Goal: Task Accomplishment & Management: Manage account settings

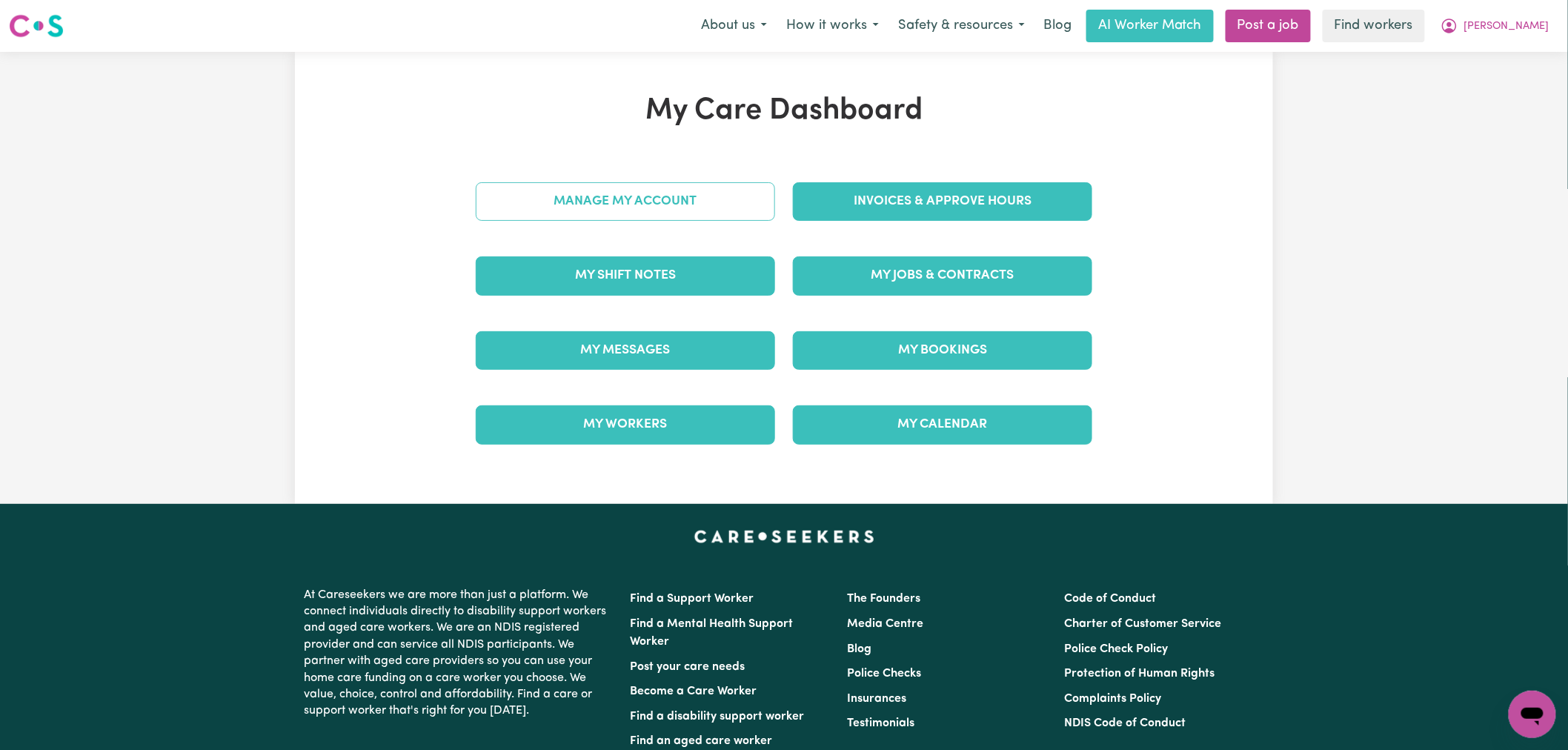
click at [676, 205] on link "Manage My Account" at bounding box center [626, 201] width 299 height 38
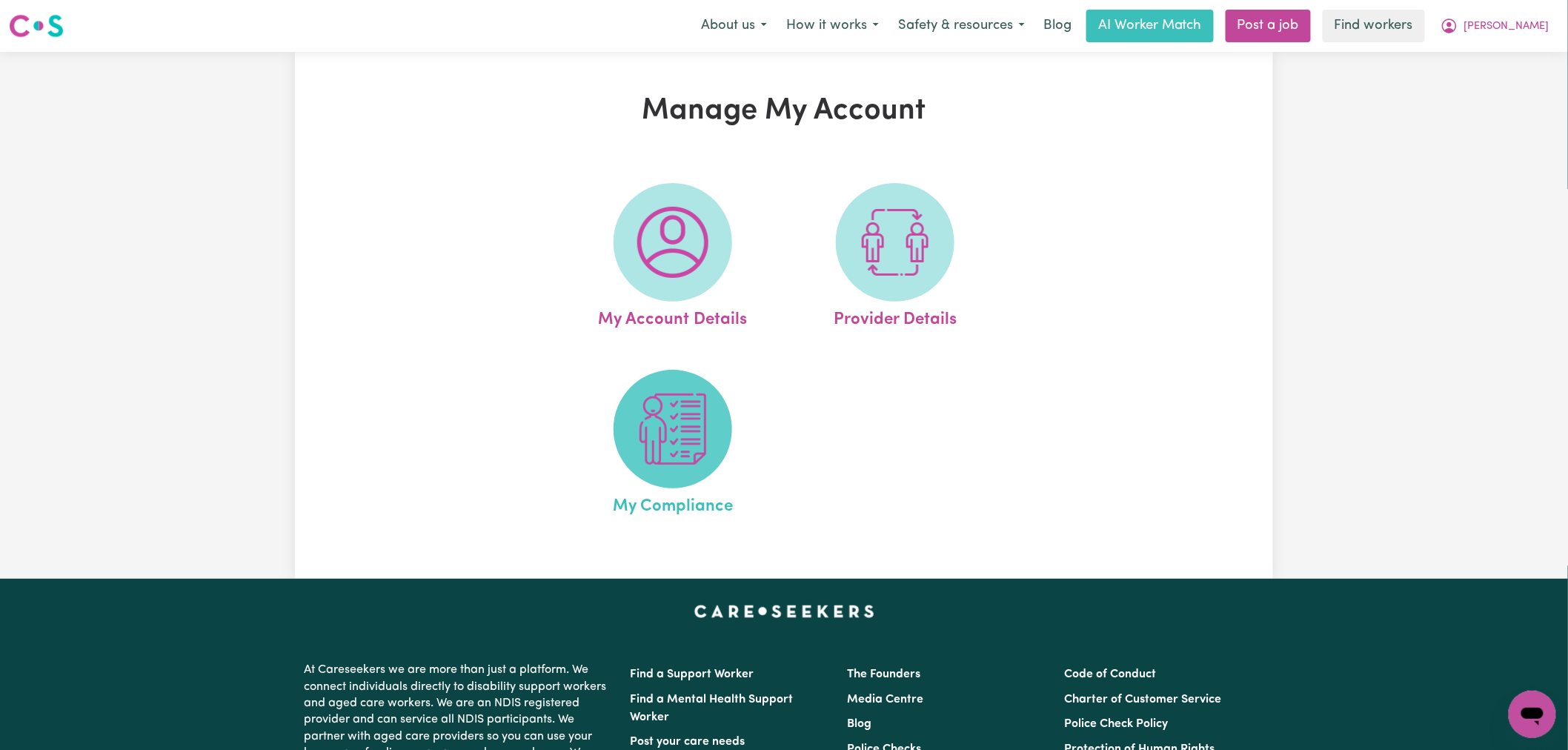
click at [691, 464] on img at bounding box center [672, 429] width 71 height 71
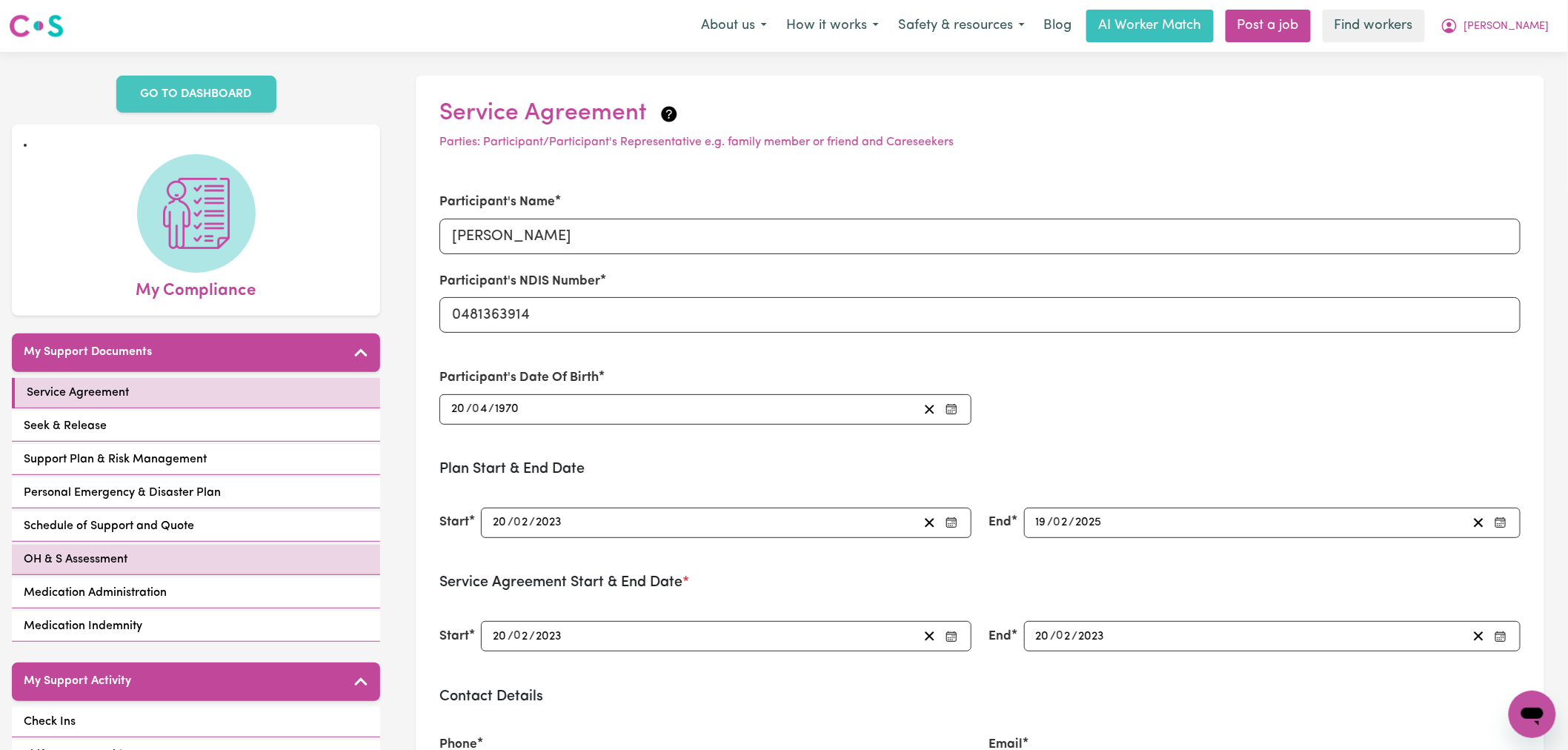
scroll to position [246, 0]
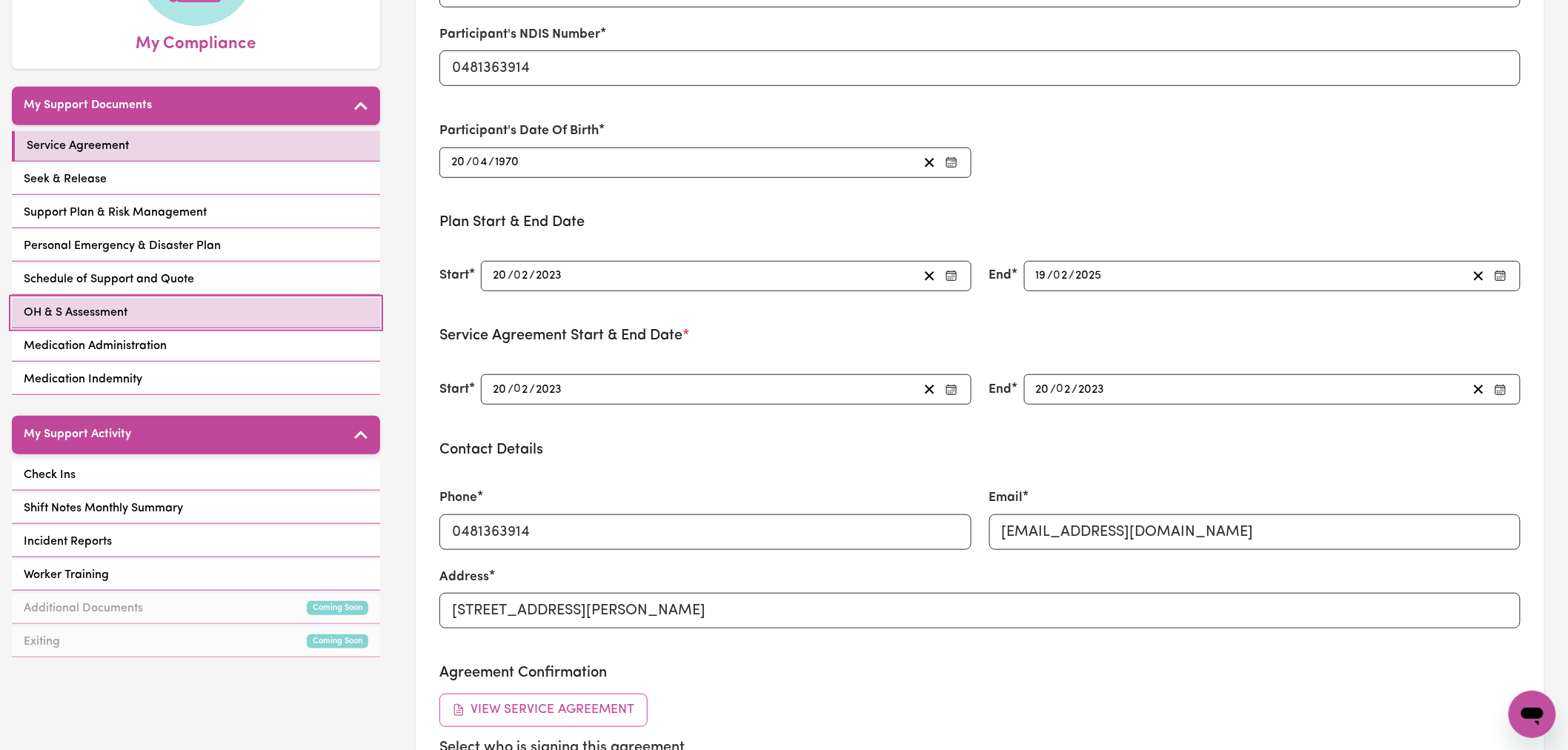
click at [256, 298] on link "OH & S Assessment" at bounding box center [196, 312] width 369 height 30
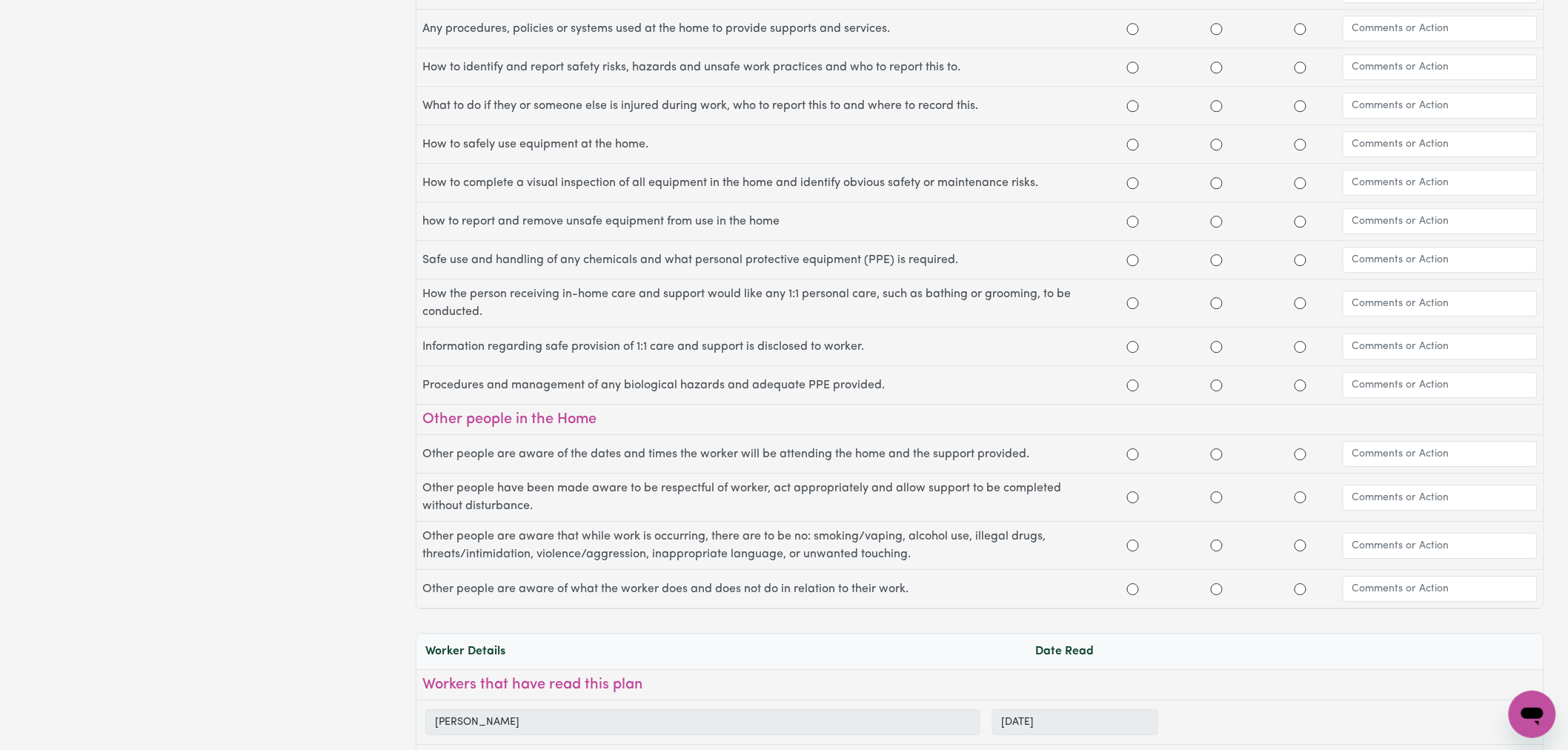
scroll to position [2057, 0]
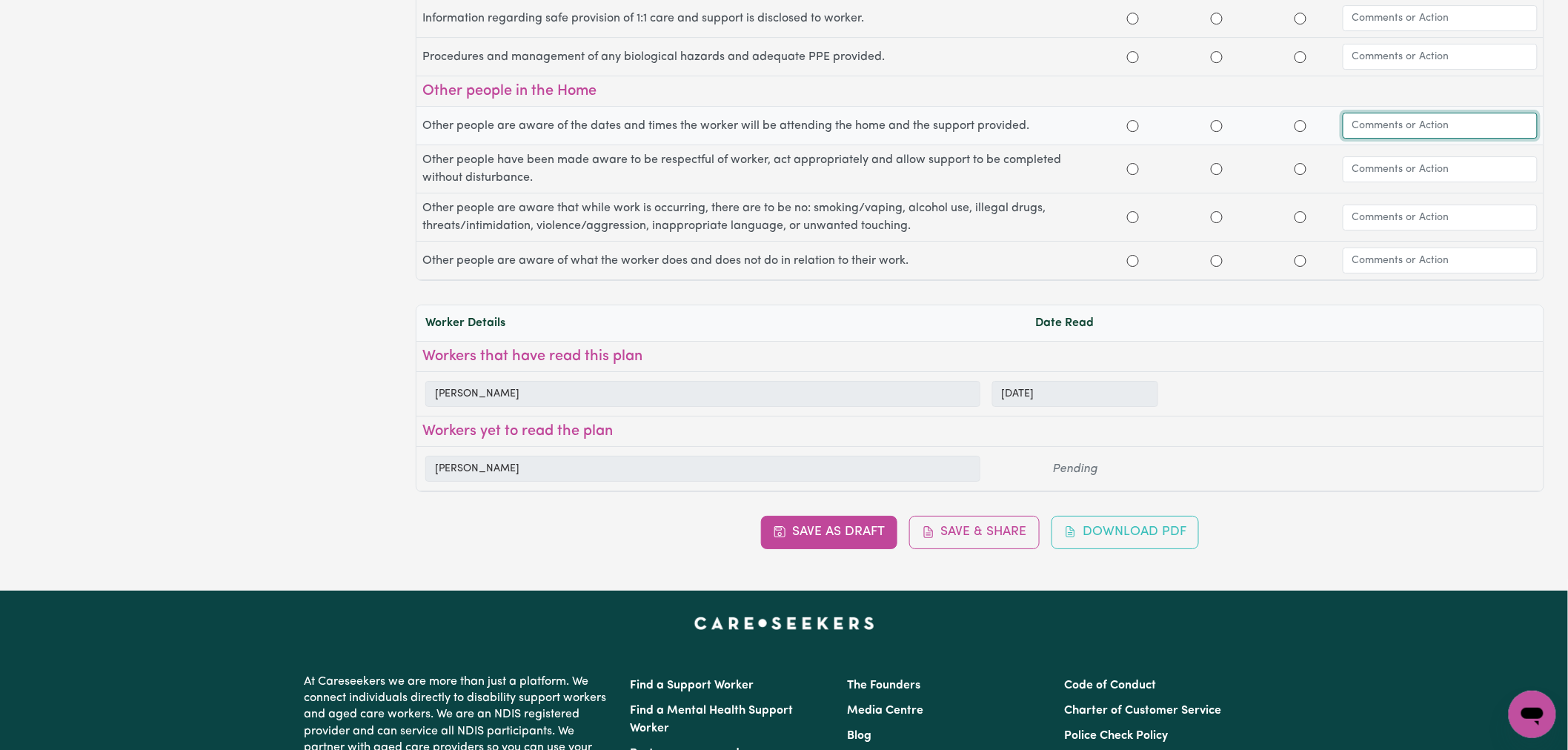
click at [1381, 138] on input "text" at bounding box center [1439, 125] width 194 height 26
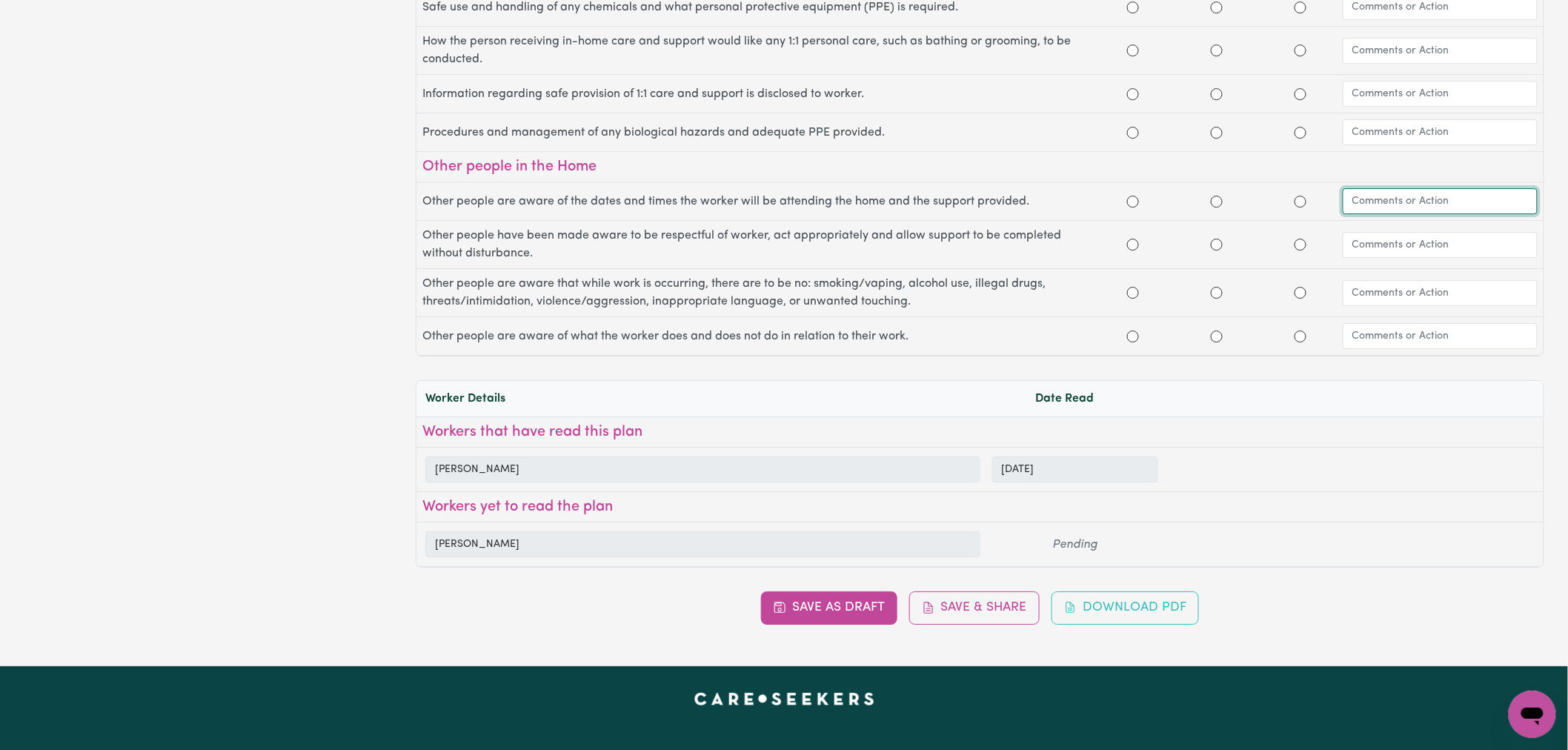
scroll to position [1810, 0]
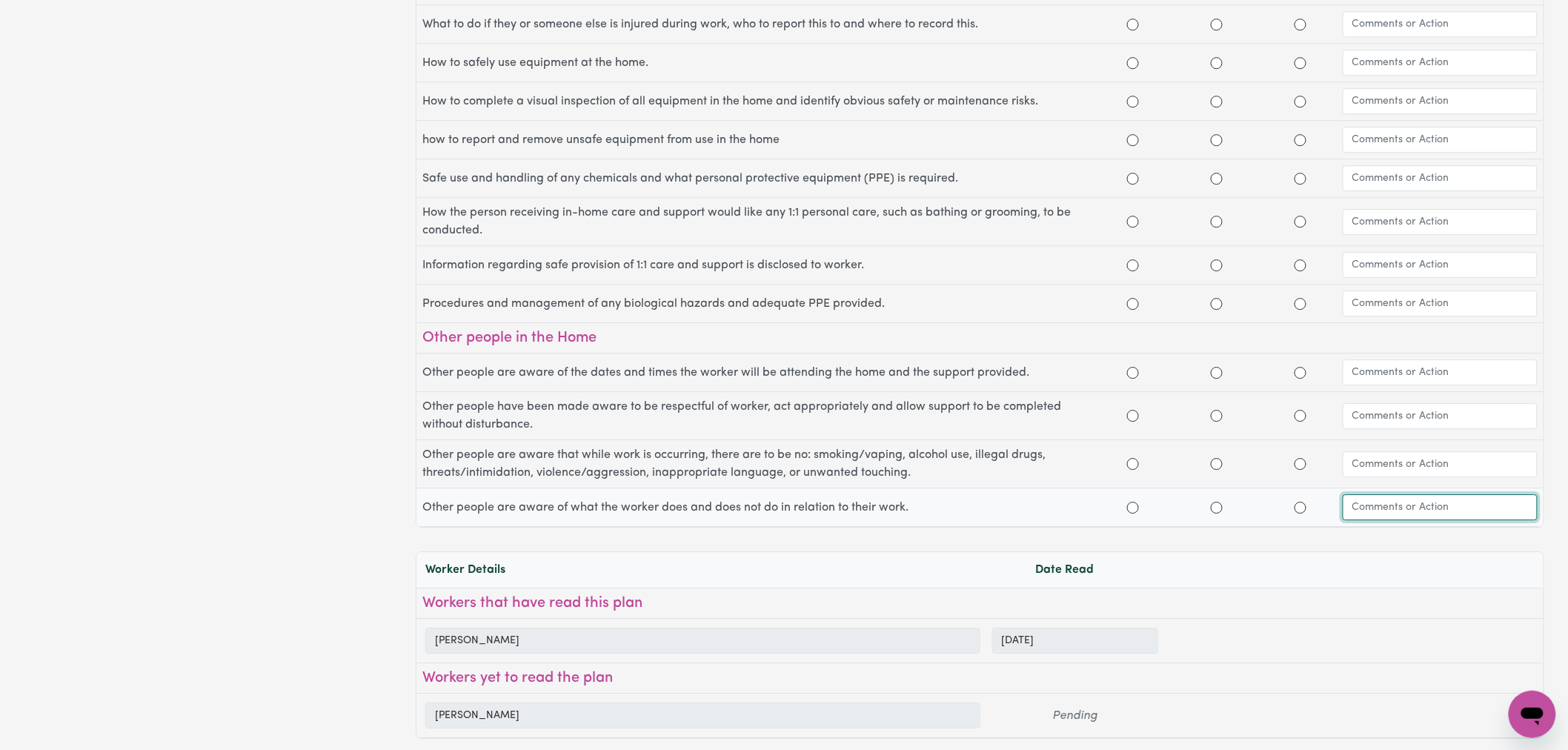
click at [1398, 512] on input "text" at bounding box center [1439, 507] width 194 height 26
type input "[PERSON_NAME] felt overwhelmed during our conversation and di not want to compl…"
click at [1424, 611] on h3 "Workers that have read this plan" at bounding box center [980, 603] width 1115 height 18
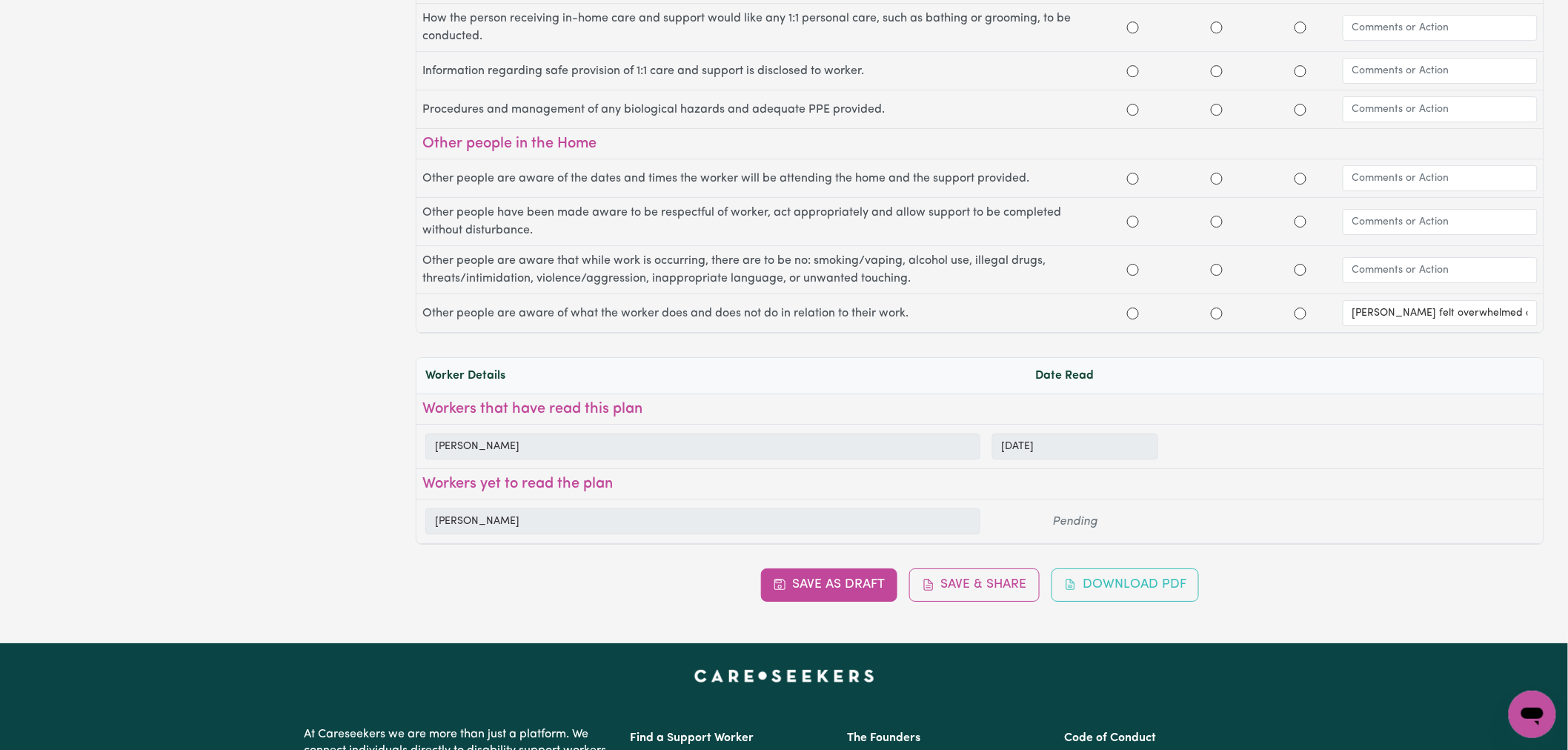
scroll to position [2139, 0]
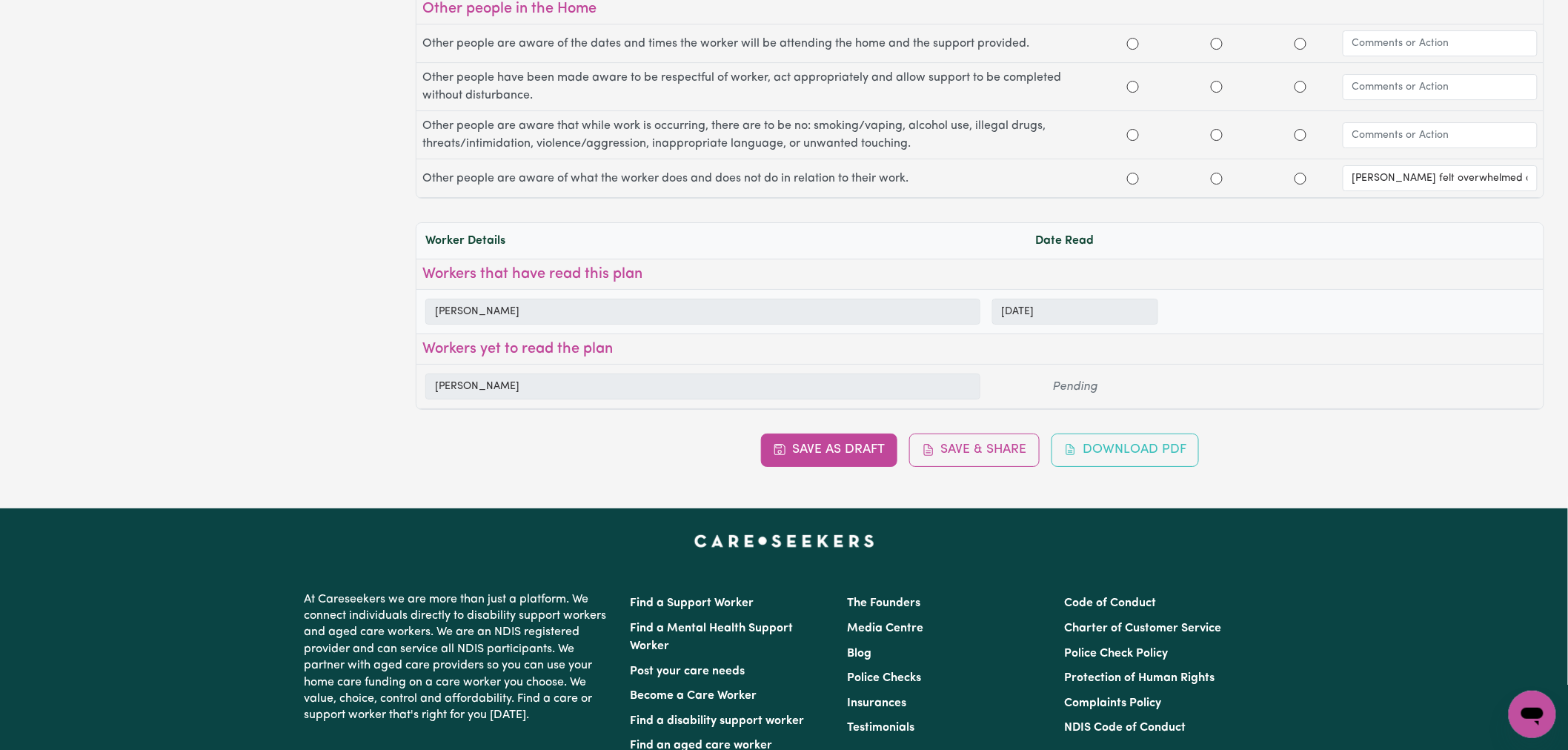
click at [1299, 306] on div "[PERSON_NAME] [DATE]" at bounding box center [980, 312] width 1127 height 44
click at [854, 464] on button "Save as Draft" at bounding box center [829, 450] width 137 height 33
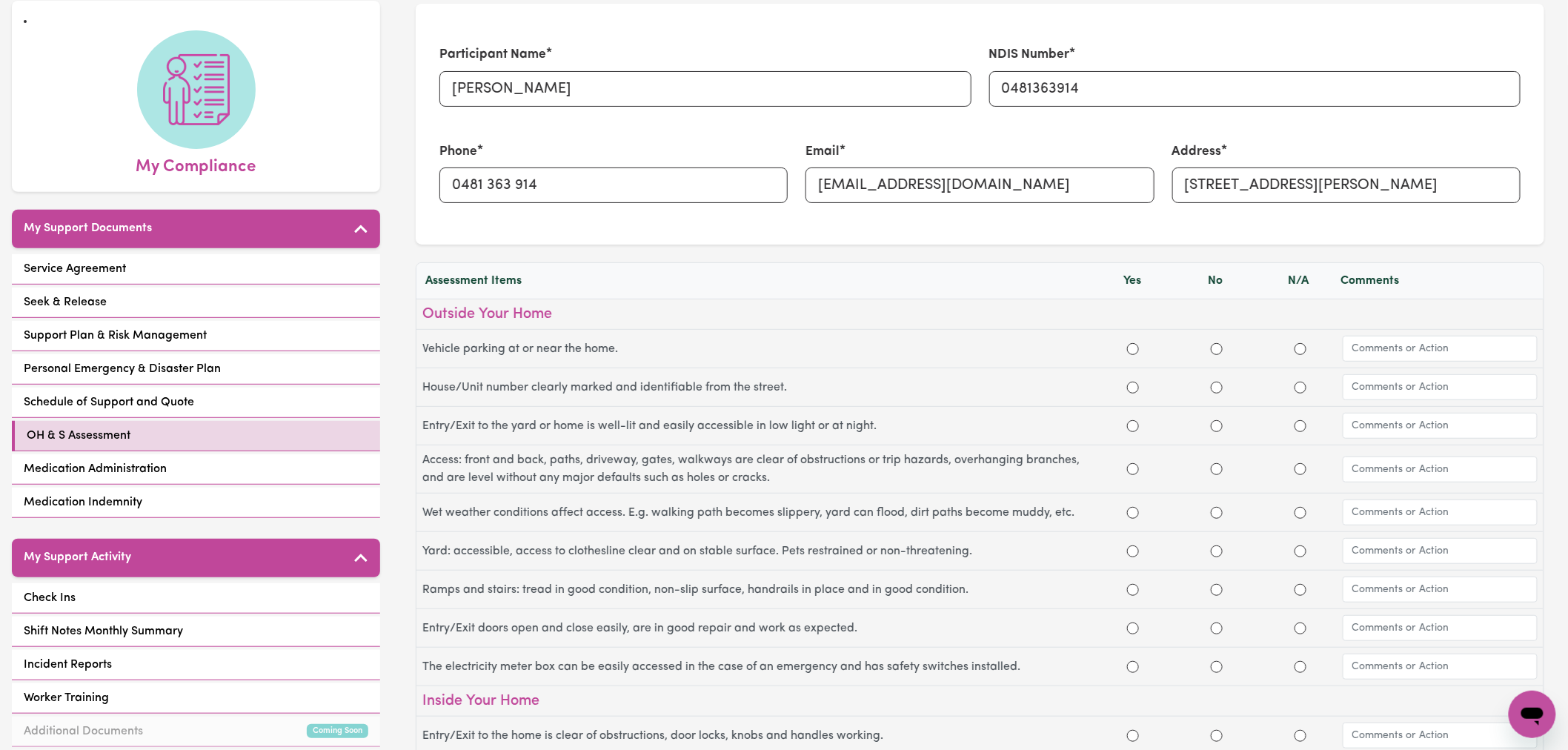
scroll to position [0, 0]
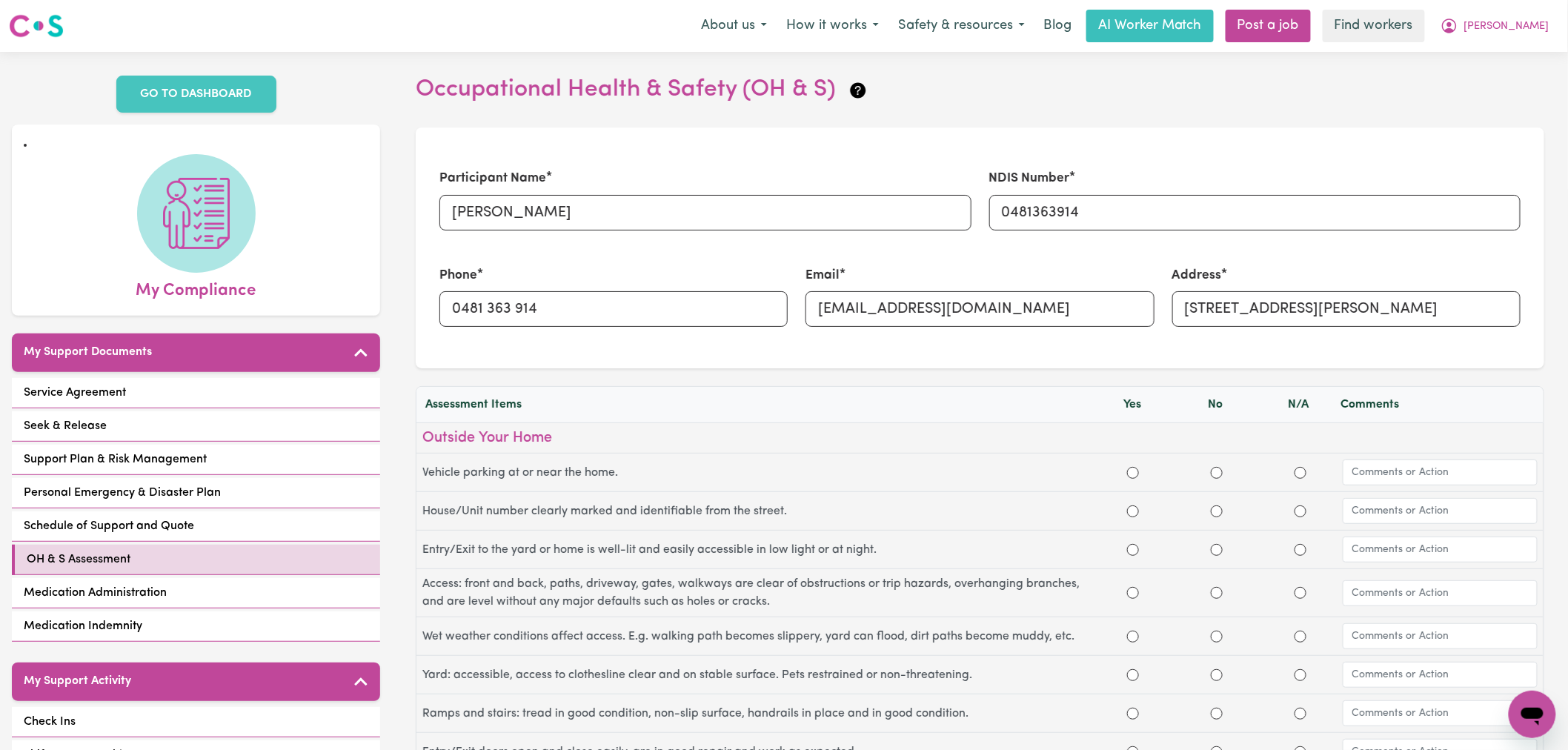
radio input "true"
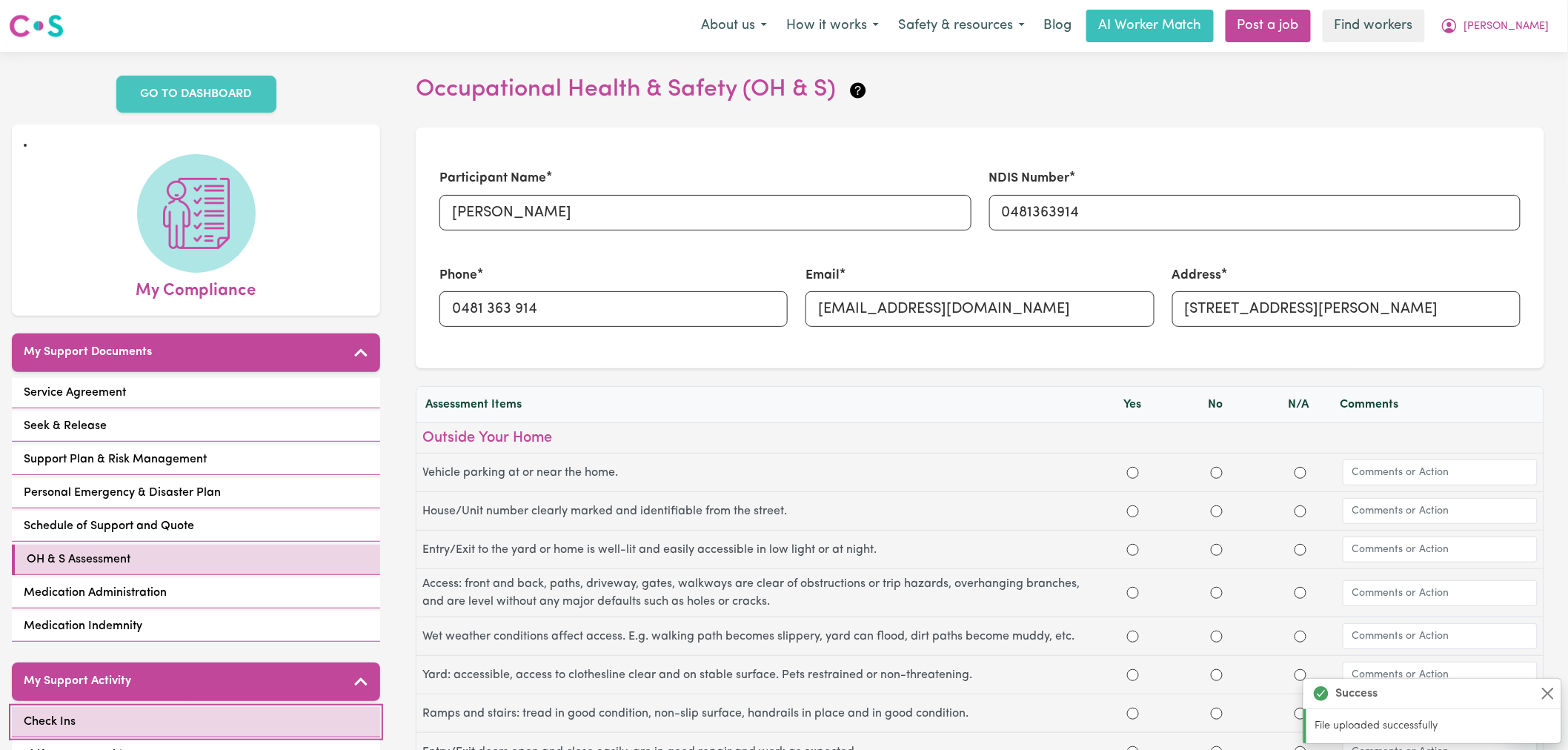
click at [150, 707] on link "Check Ins" at bounding box center [196, 722] width 369 height 30
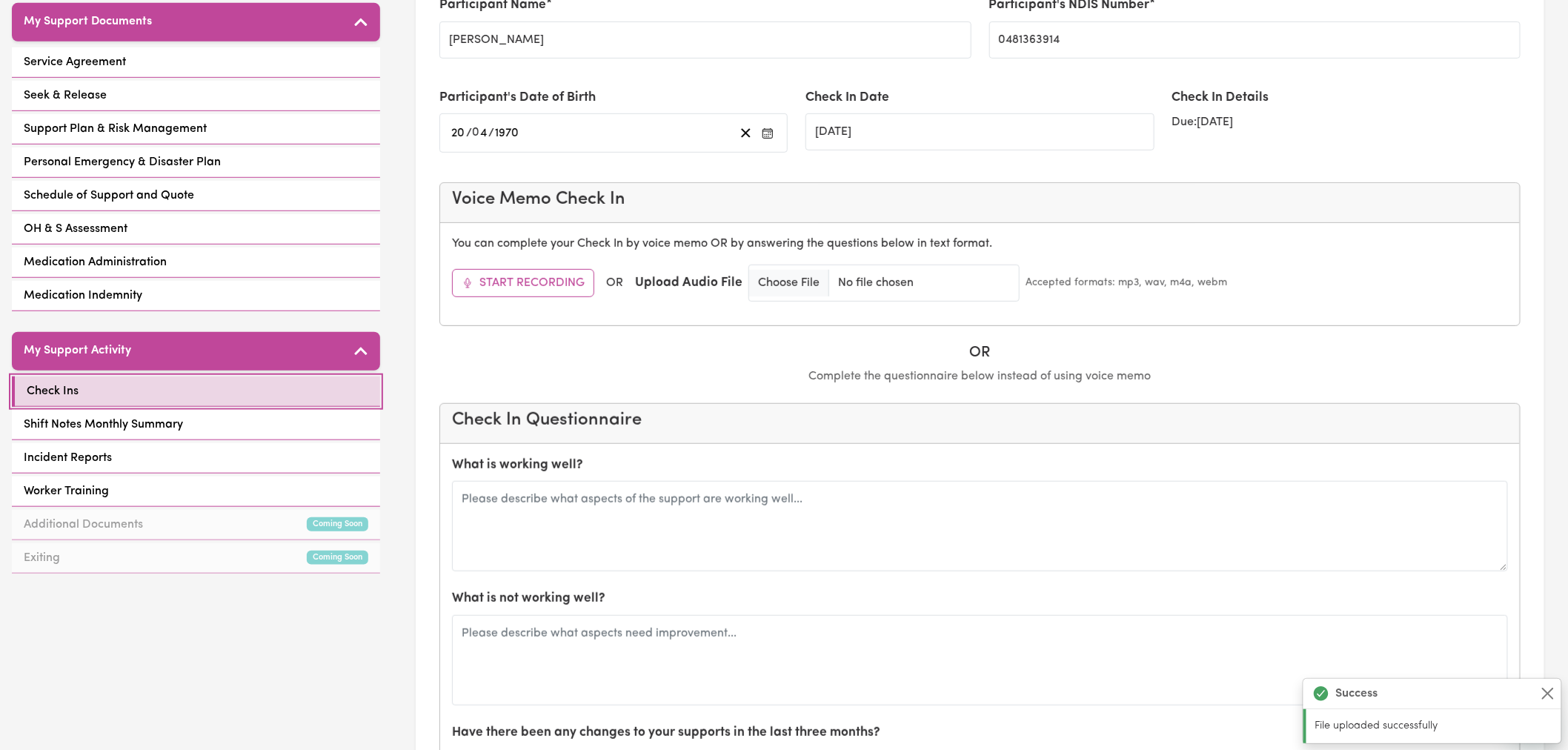
scroll to position [411, 0]
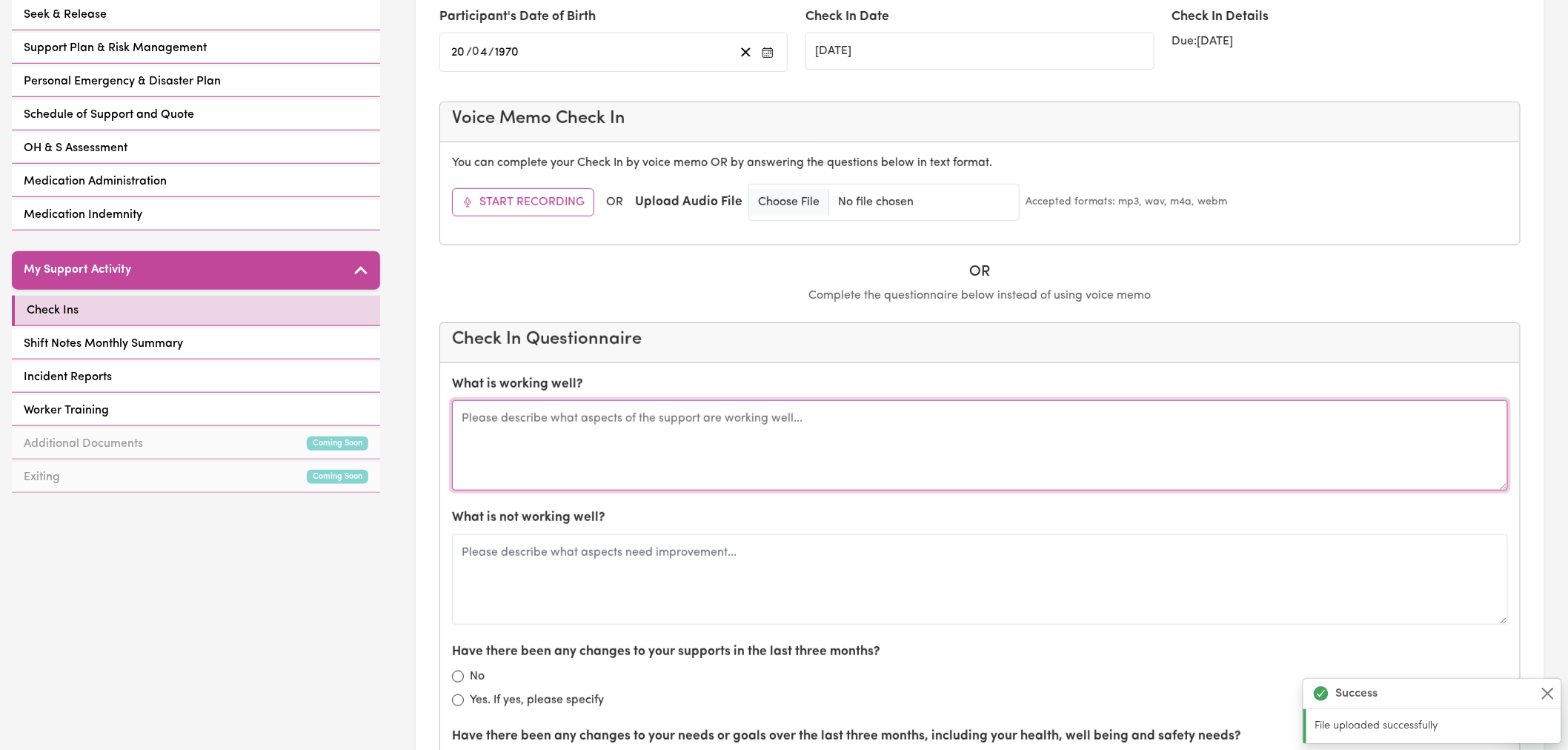
click at [624, 451] on textarea at bounding box center [980, 445] width 1056 height 90
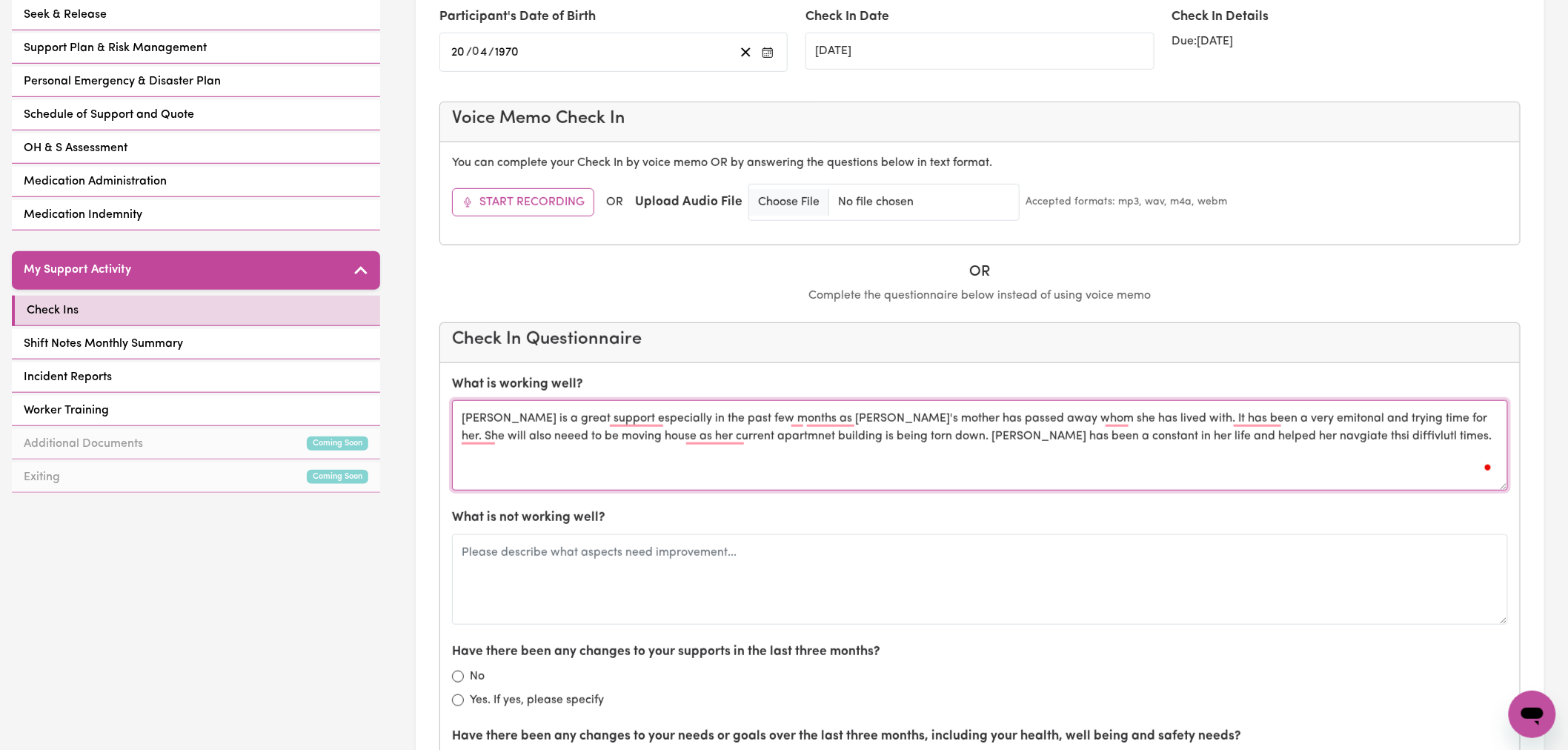
click at [647, 438] on textarea "[PERSON_NAME] is a great support especially in the past few months as [PERSON_N…" at bounding box center [980, 445] width 1056 height 90
click at [729, 416] on textarea "[PERSON_NAME] is a great support especially in the past few months as [PERSON_N…" at bounding box center [980, 445] width 1056 height 90
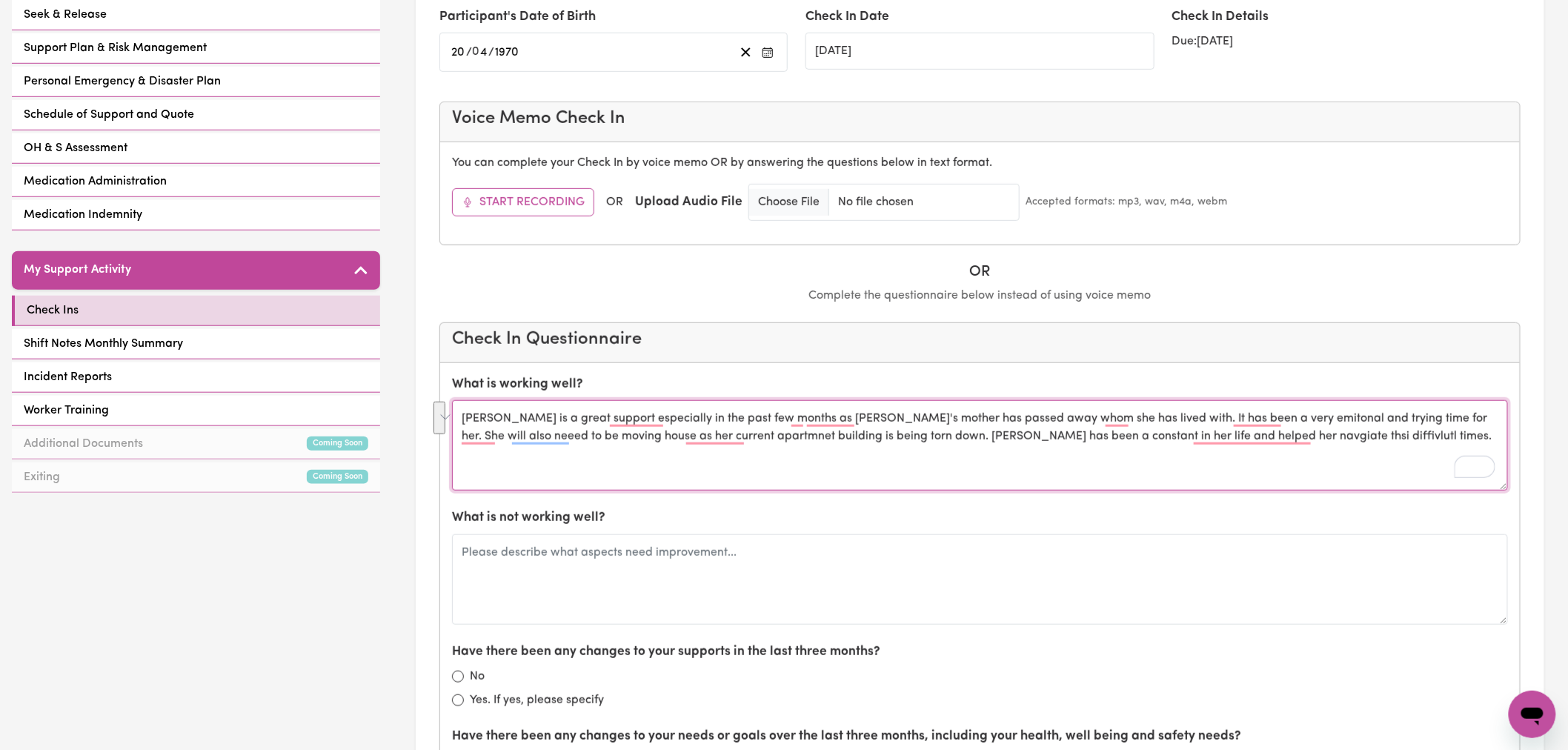
click at [729, 416] on textarea "[PERSON_NAME] is a great support especially in the past few months as [PERSON_N…" at bounding box center [980, 445] width 1056 height 90
paste textarea "has been an incredible source of support, especially over the past few months. …"
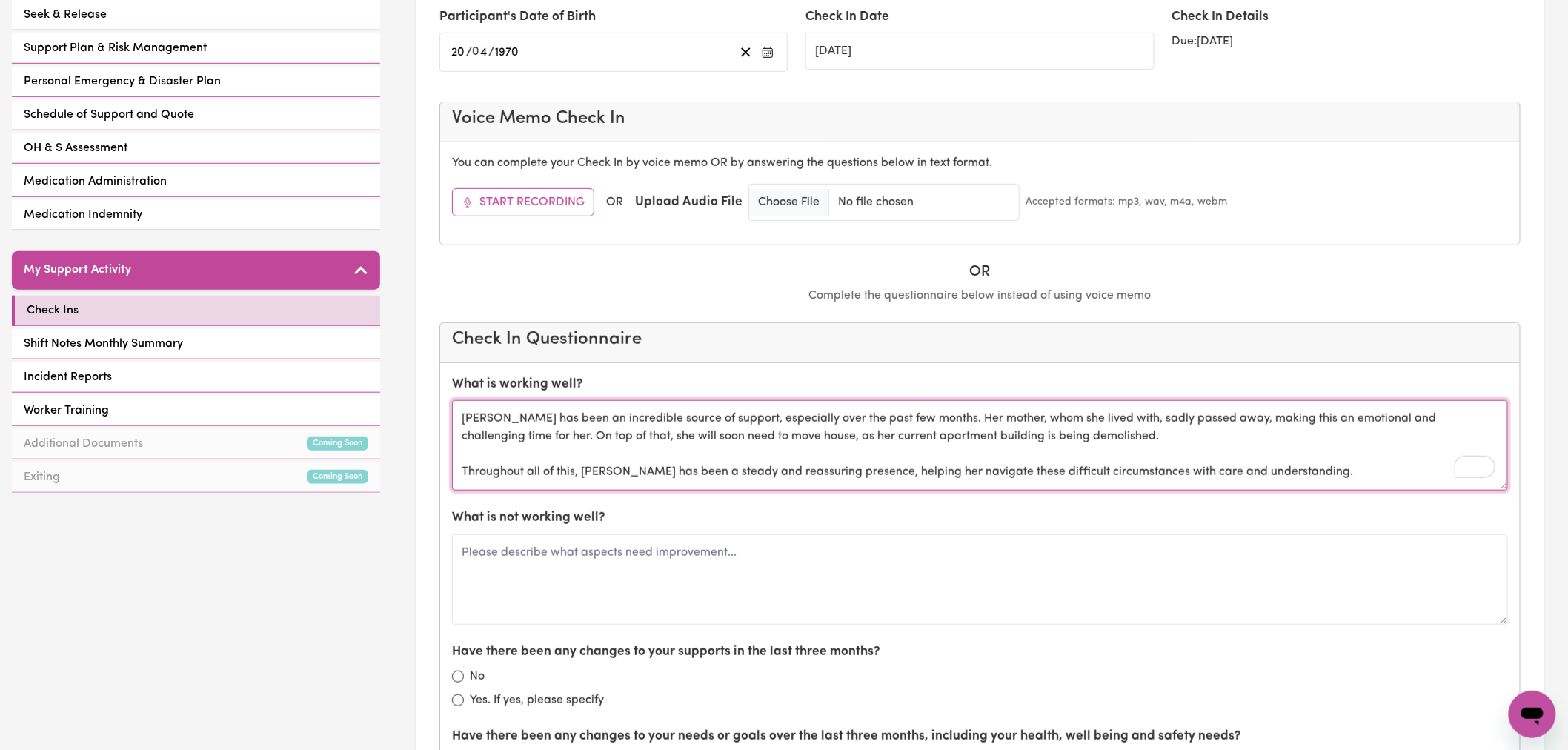
type textarea "[PERSON_NAME] has been an incredible source of support, especially over the pas…"
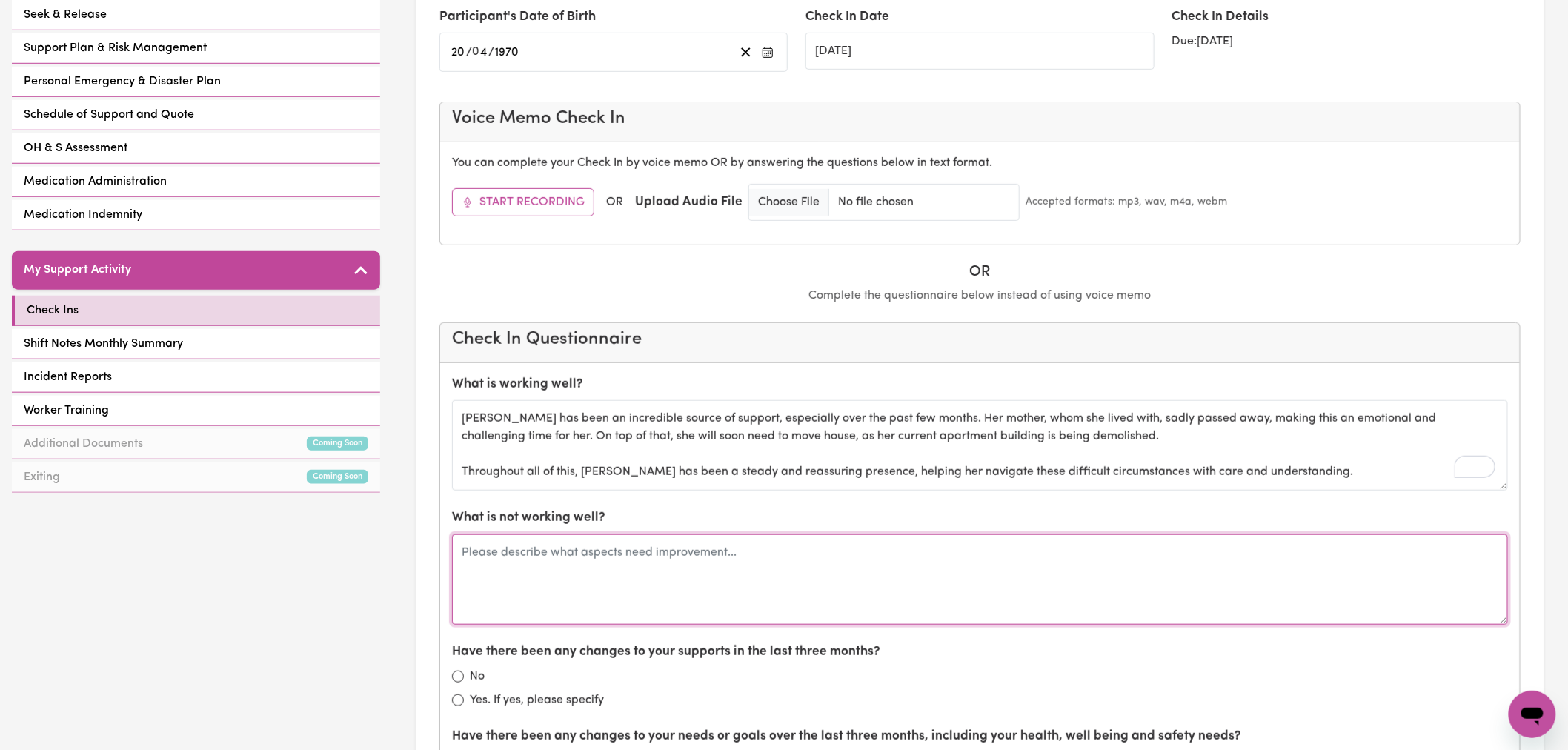
click at [717, 566] on textarea at bounding box center [980, 579] width 1056 height 90
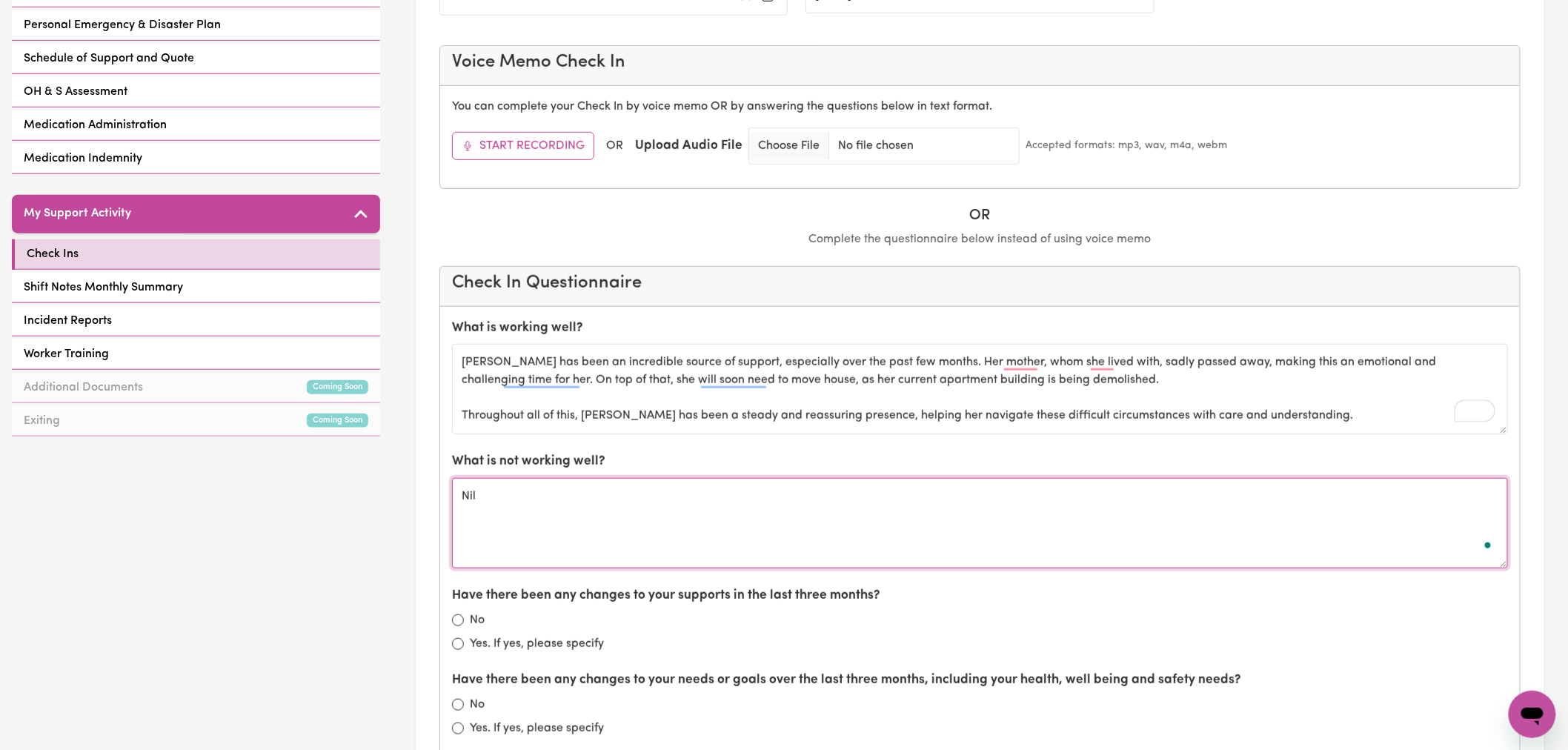
scroll to position [493, 0]
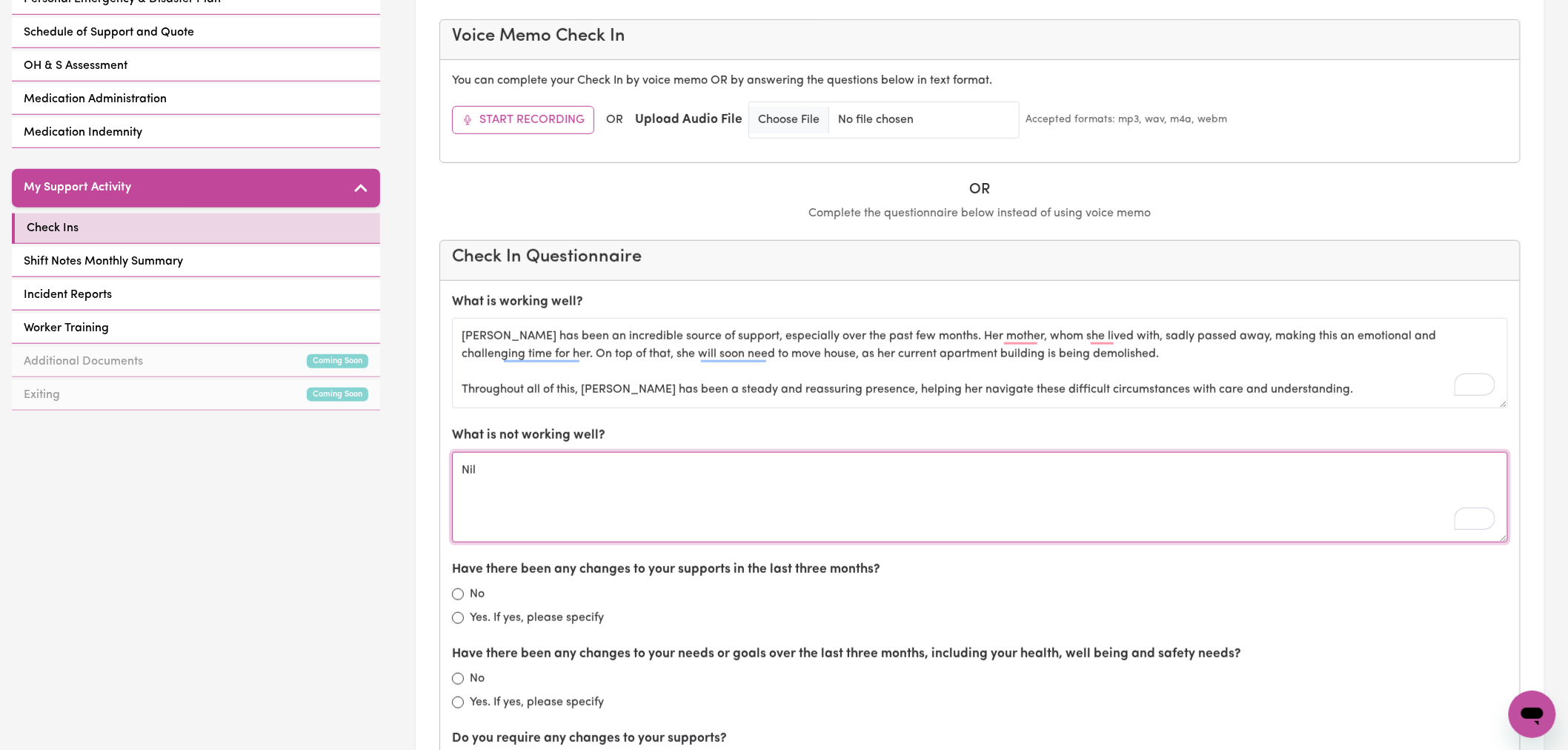
type textarea "Nil"
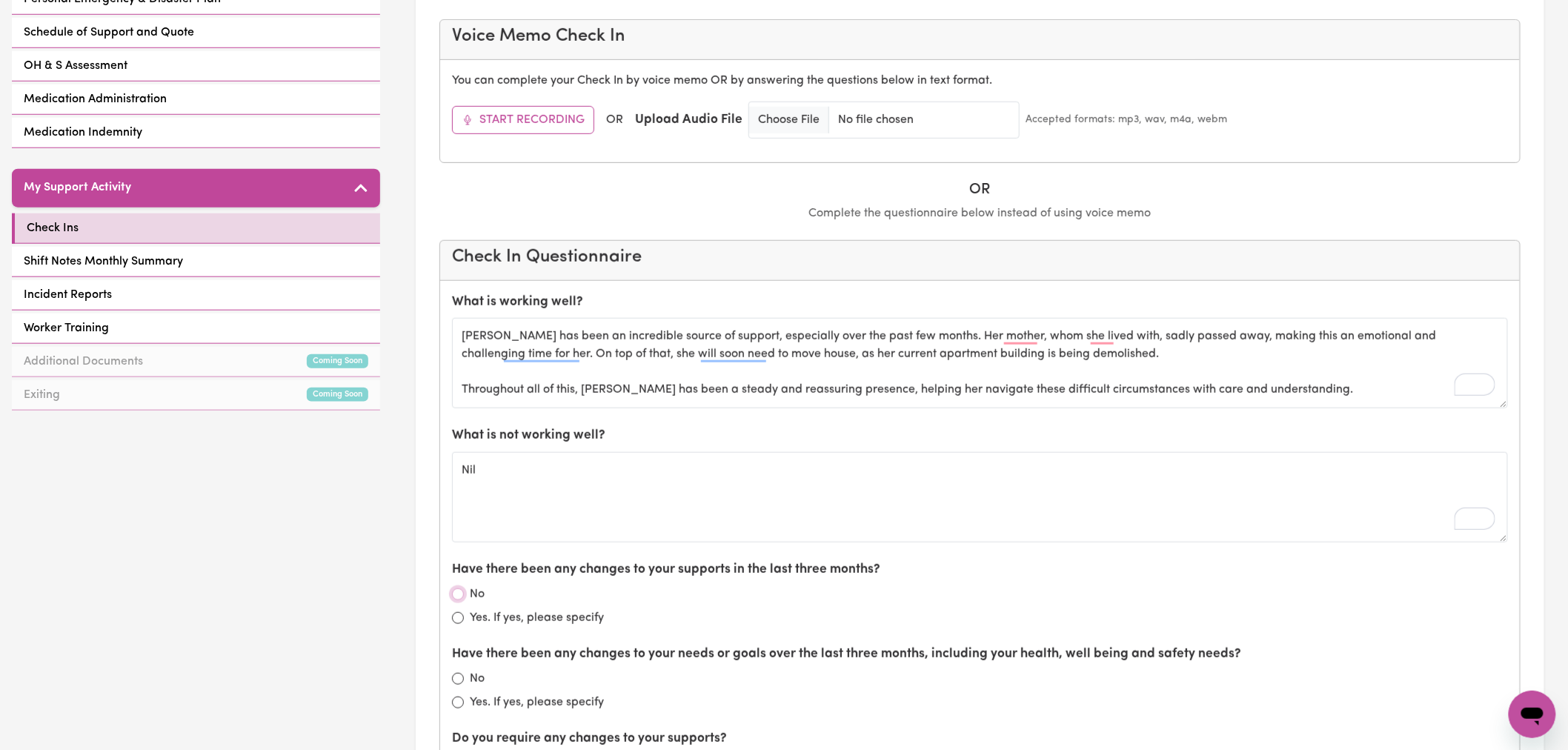
click at [456, 596] on input "No" at bounding box center [457, 594] width 12 height 12
radio input "true"
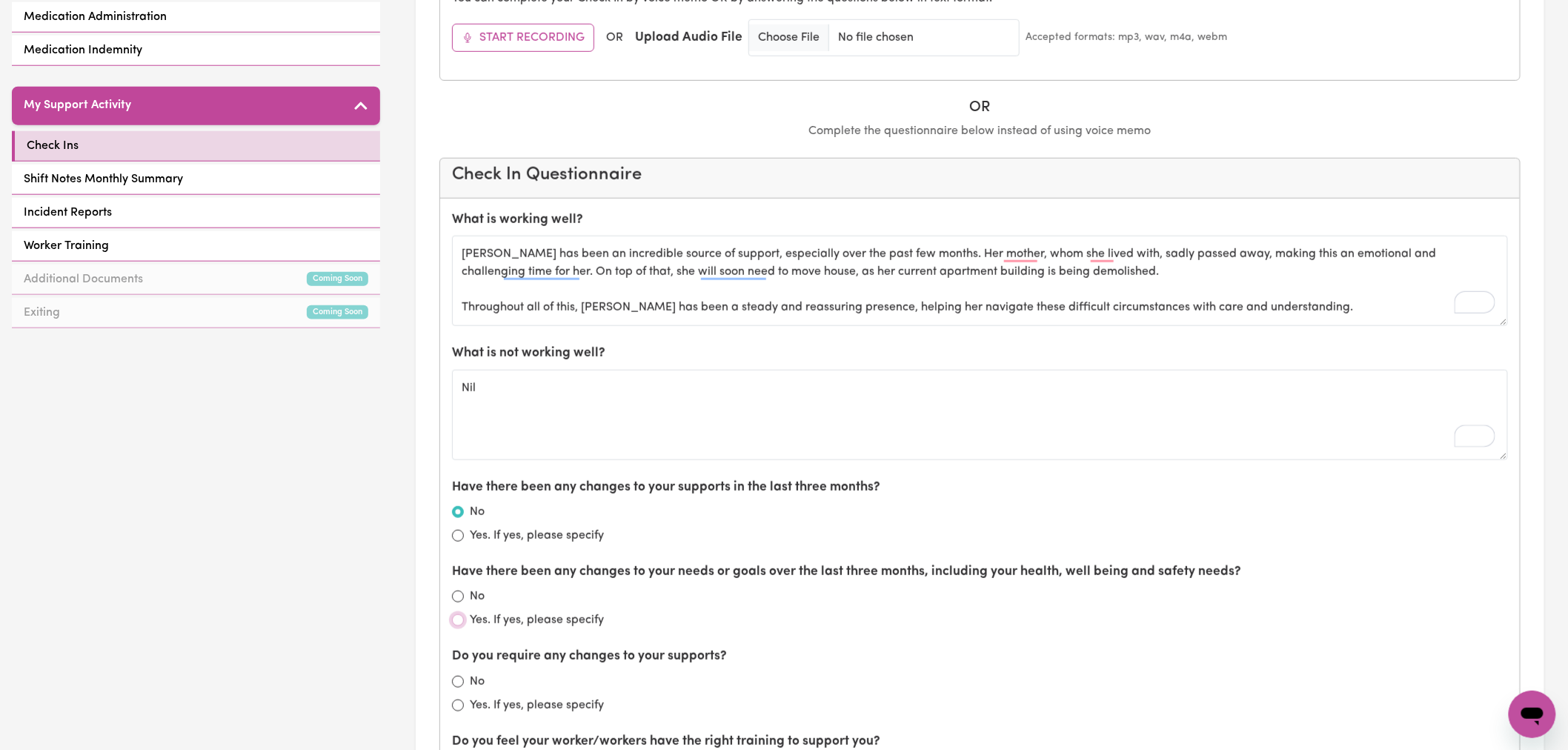
click at [457, 625] on input "Yes. If yes, please specify" at bounding box center [457, 620] width 12 height 12
radio input "true"
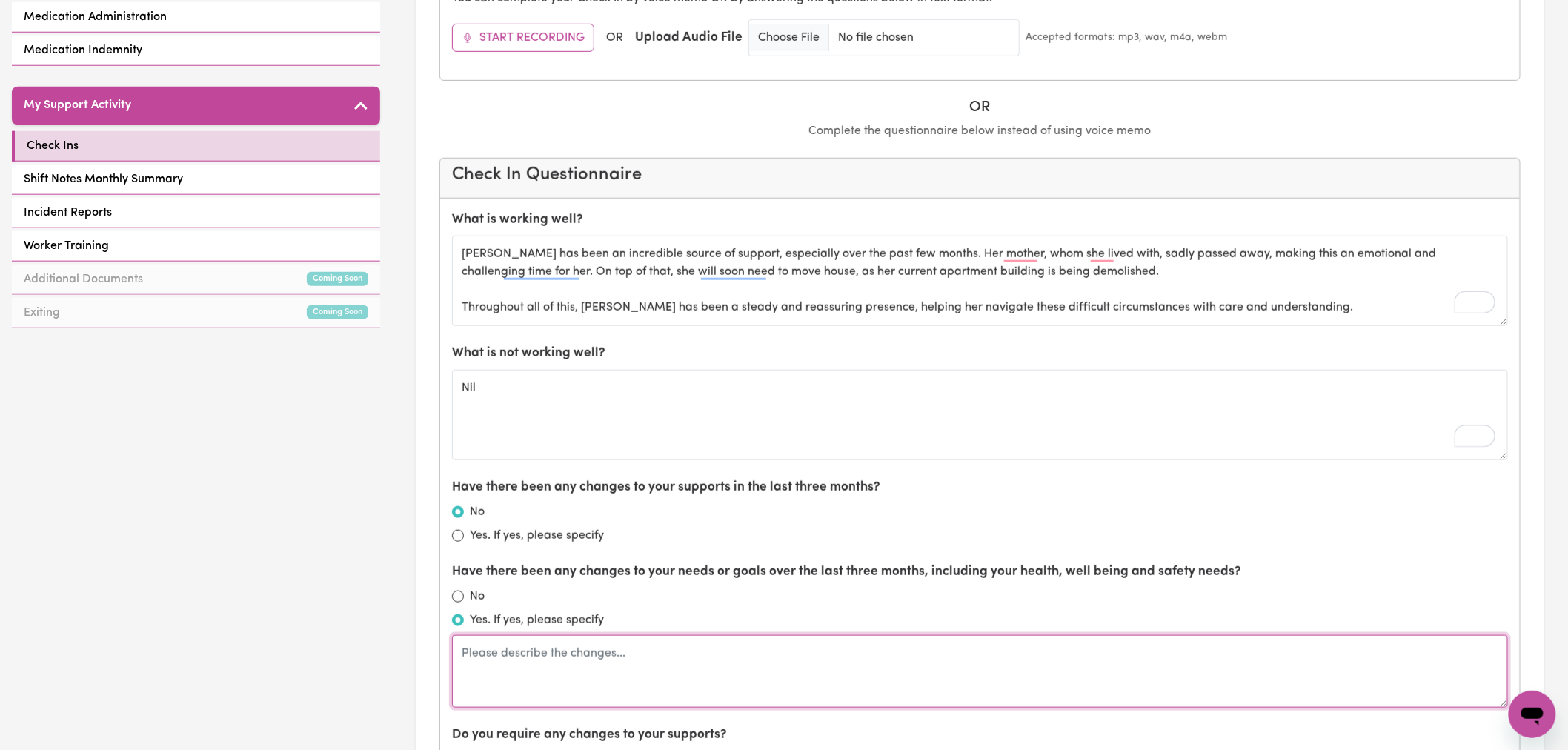
click at [538, 661] on textarea at bounding box center [980, 670] width 1056 height 72
type textarea "S"
click at [502, 657] on textarea "[PERSON_NAME] has had to help" at bounding box center [980, 670] width 1056 height 72
click at [622, 661] on textarea "[PERSON_NAME] has had to help" at bounding box center [980, 670] width 1056 height 72
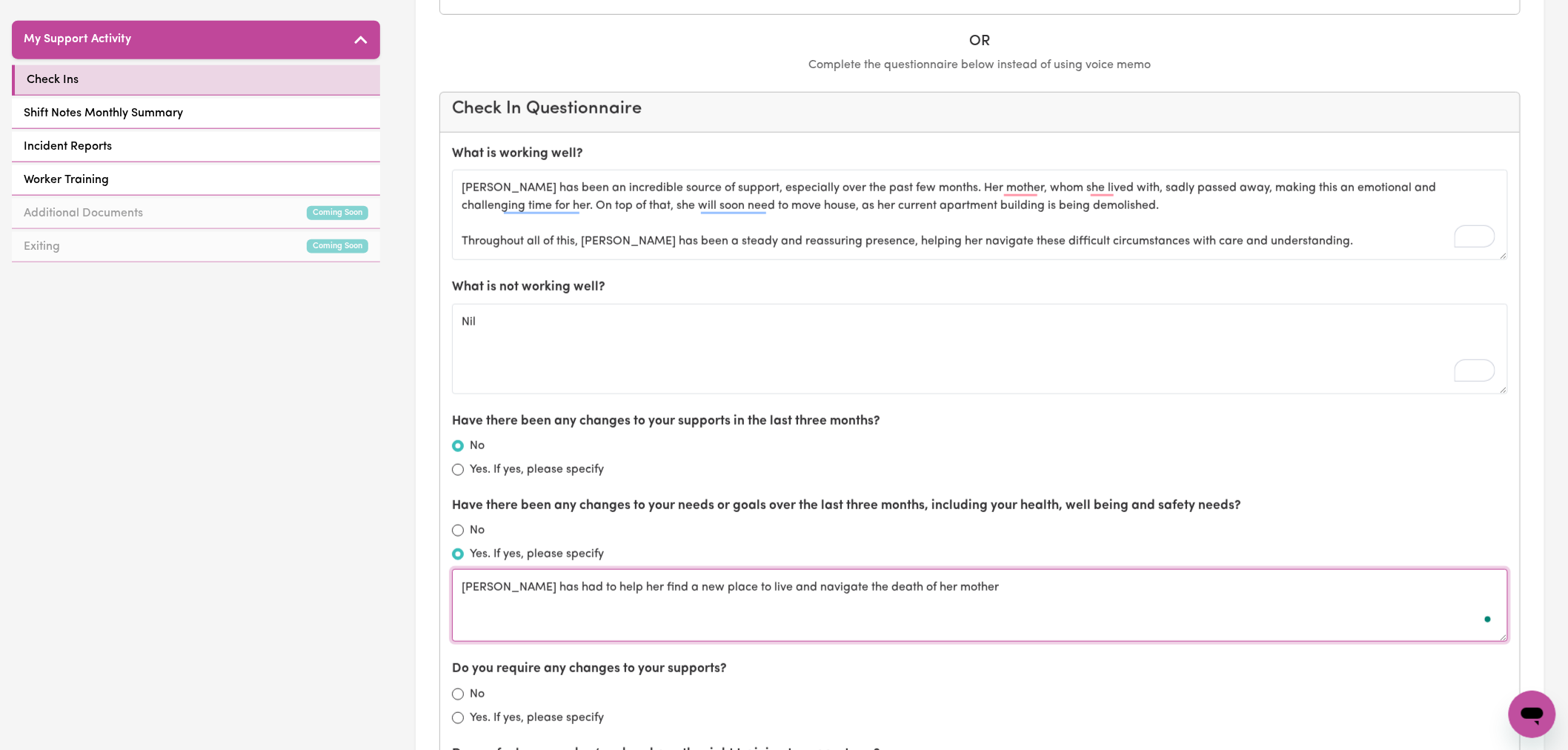
scroll to position [823, 0]
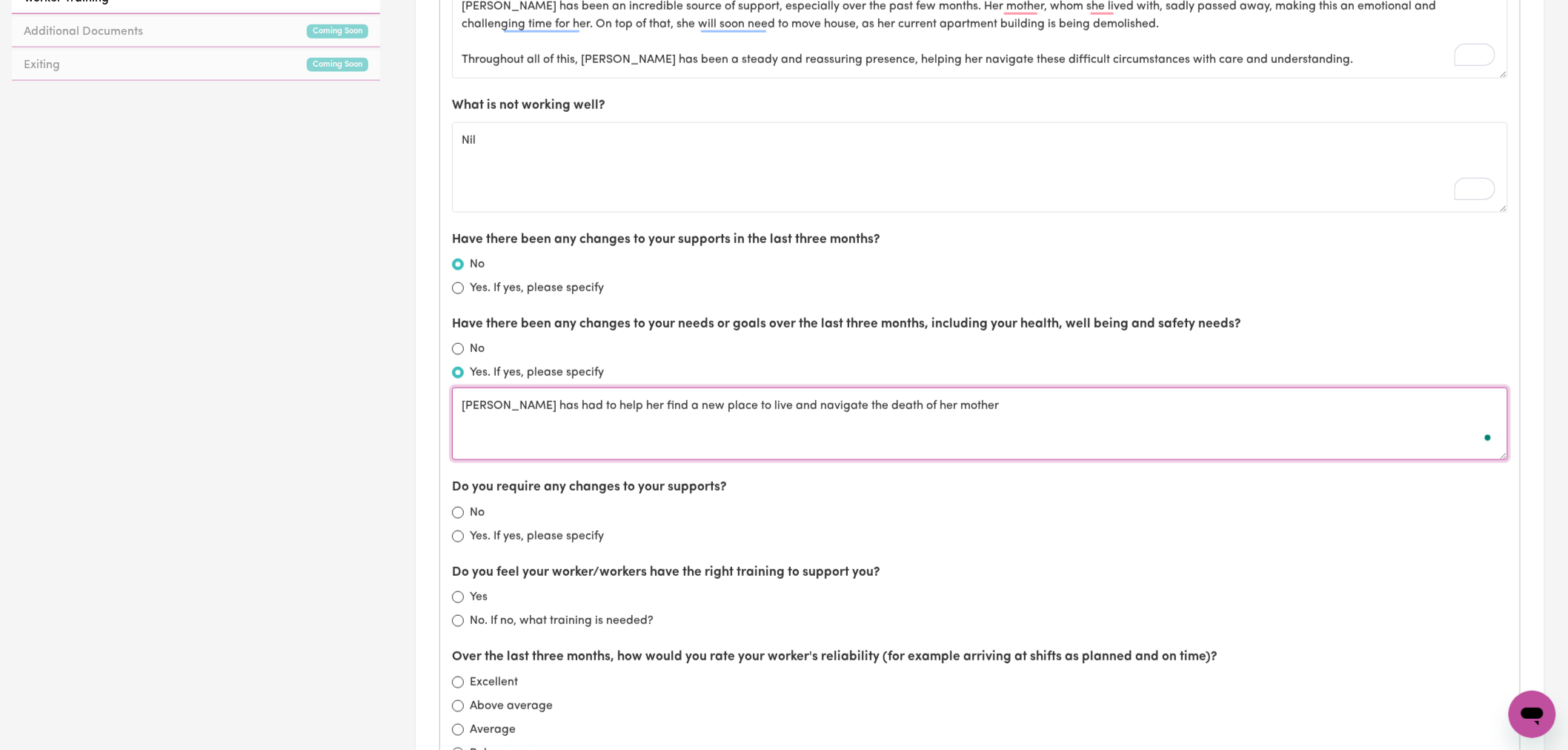
type textarea "[PERSON_NAME] has had to help her find a new place to live and navigate the dea…"
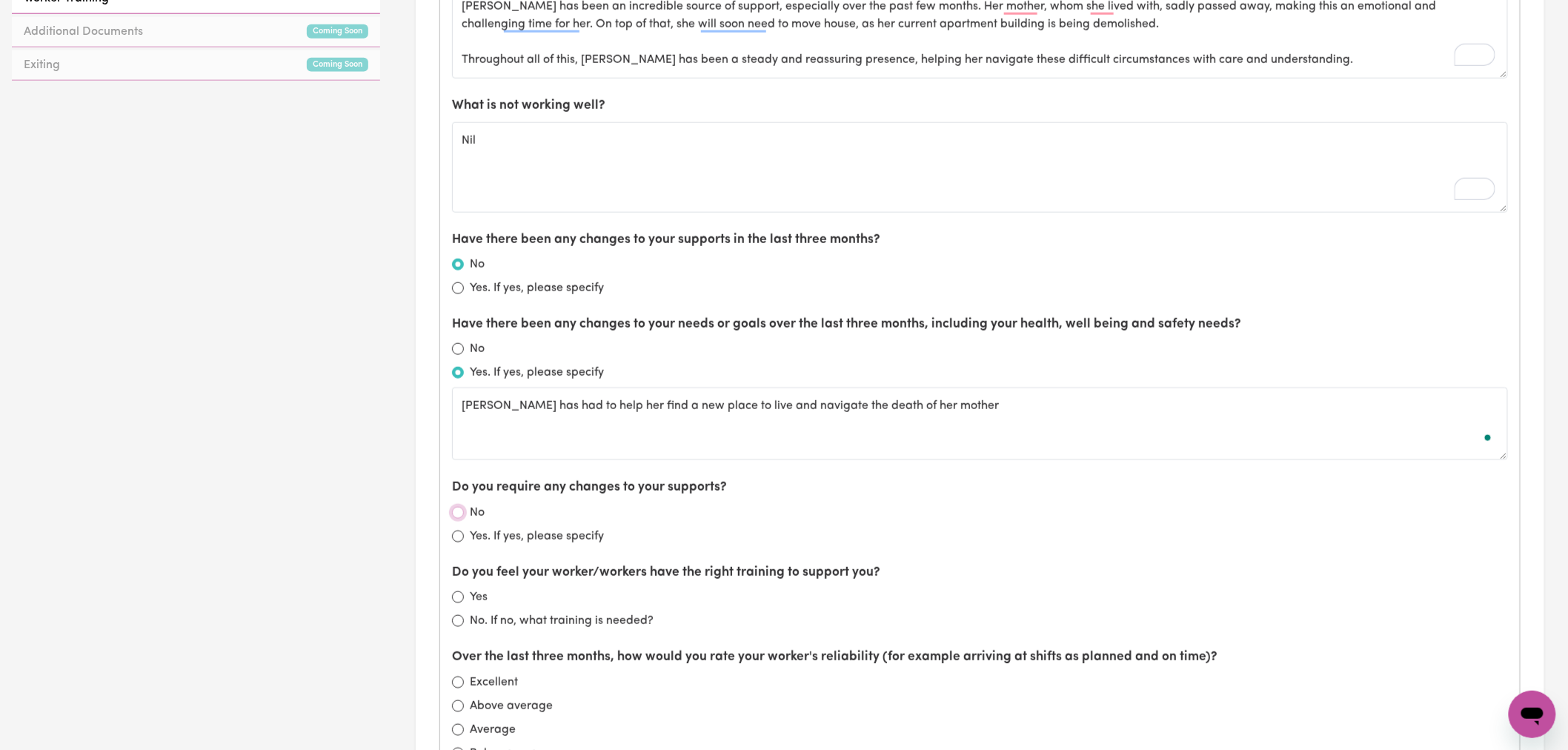
click at [460, 512] on input "No" at bounding box center [457, 512] width 12 height 12
radio input "true"
click at [477, 596] on label "Yes" at bounding box center [478, 597] width 18 height 18
click at [464, 596] on input "Yes" at bounding box center [457, 597] width 12 height 12
radio input "true"
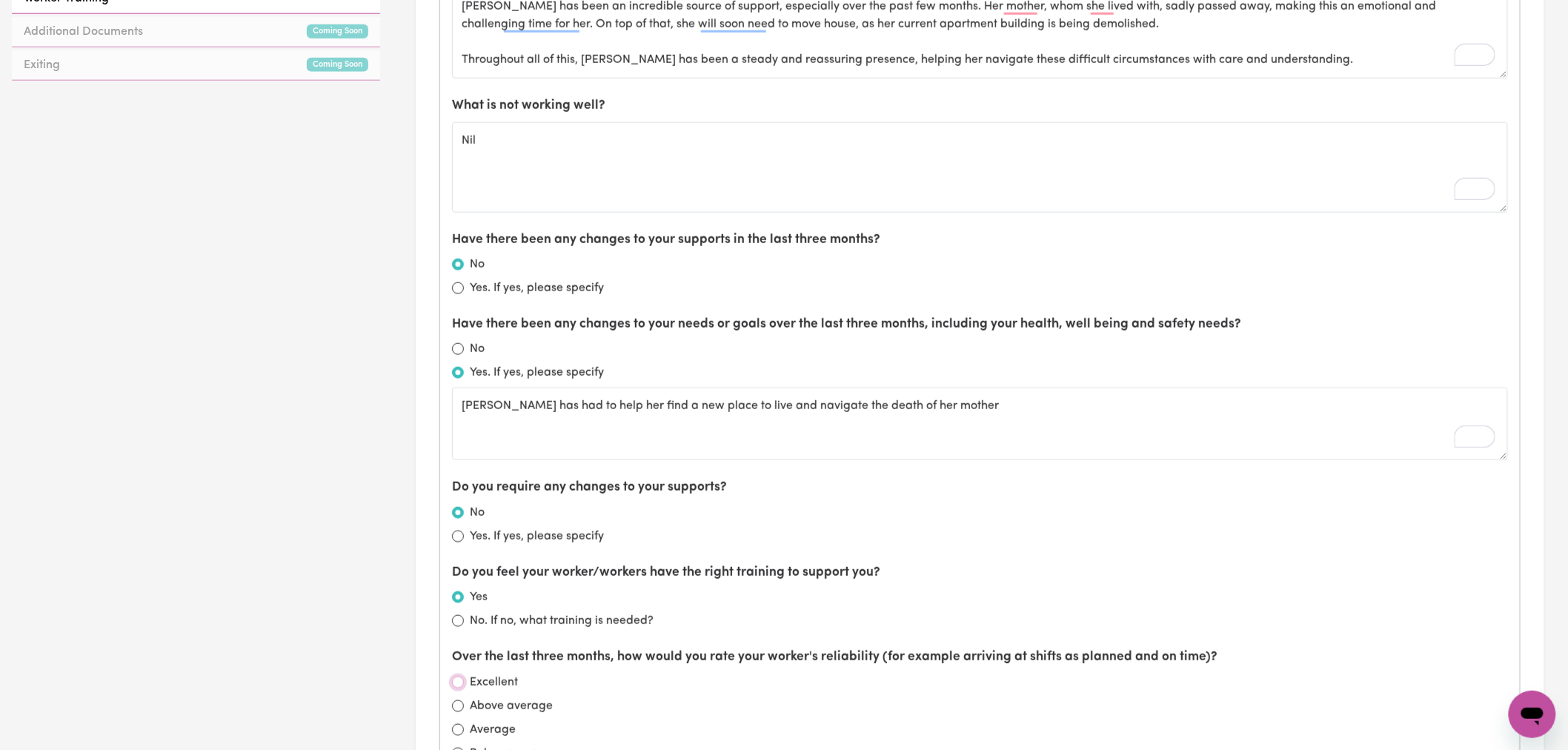
click at [460, 686] on input "Excellent" at bounding box center [457, 682] width 12 height 12
radio input "true"
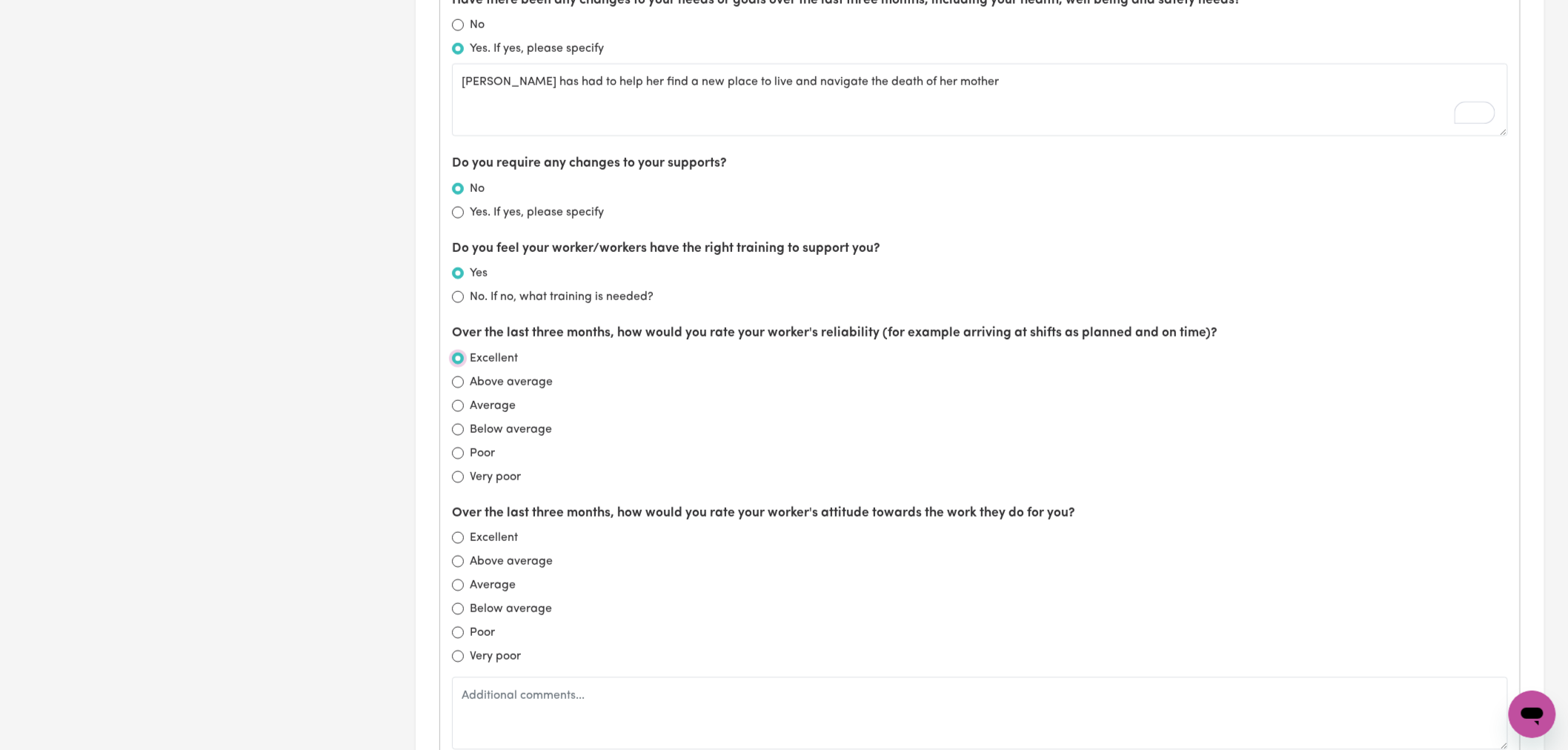
scroll to position [1152, 0]
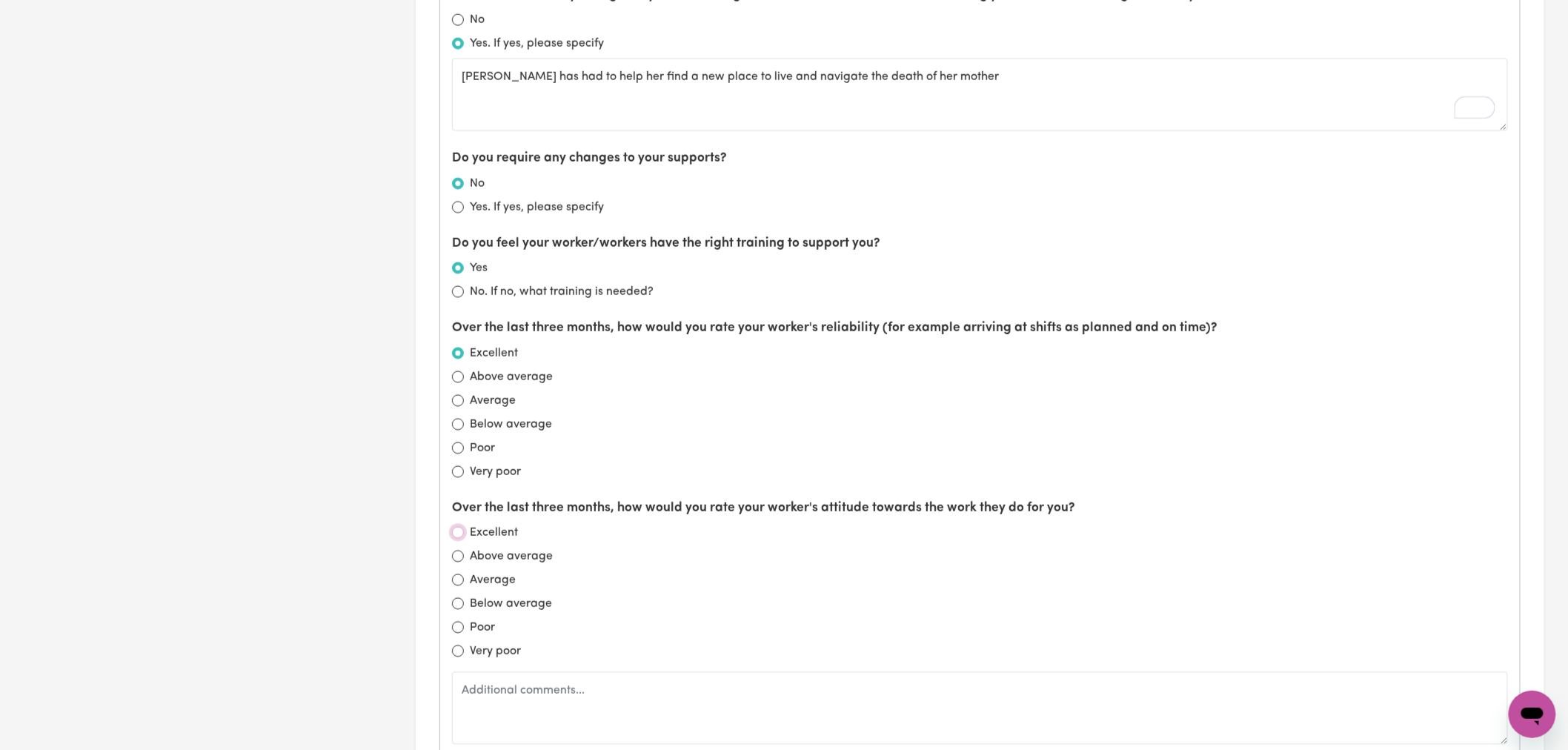
click at [460, 534] on input "Excellent" at bounding box center [457, 532] width 12 height 12
radio input "true"
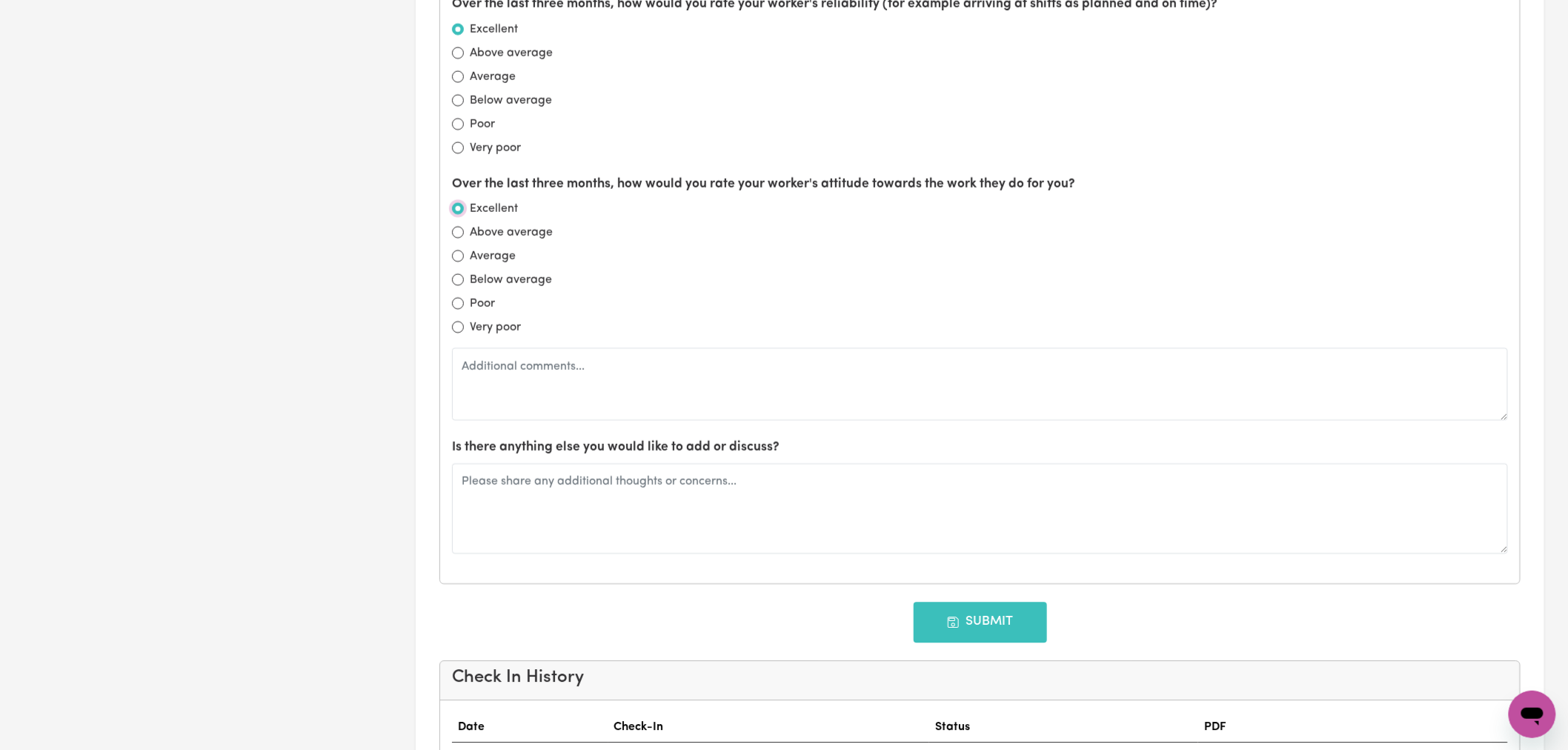
scroll to position [1481, 0]
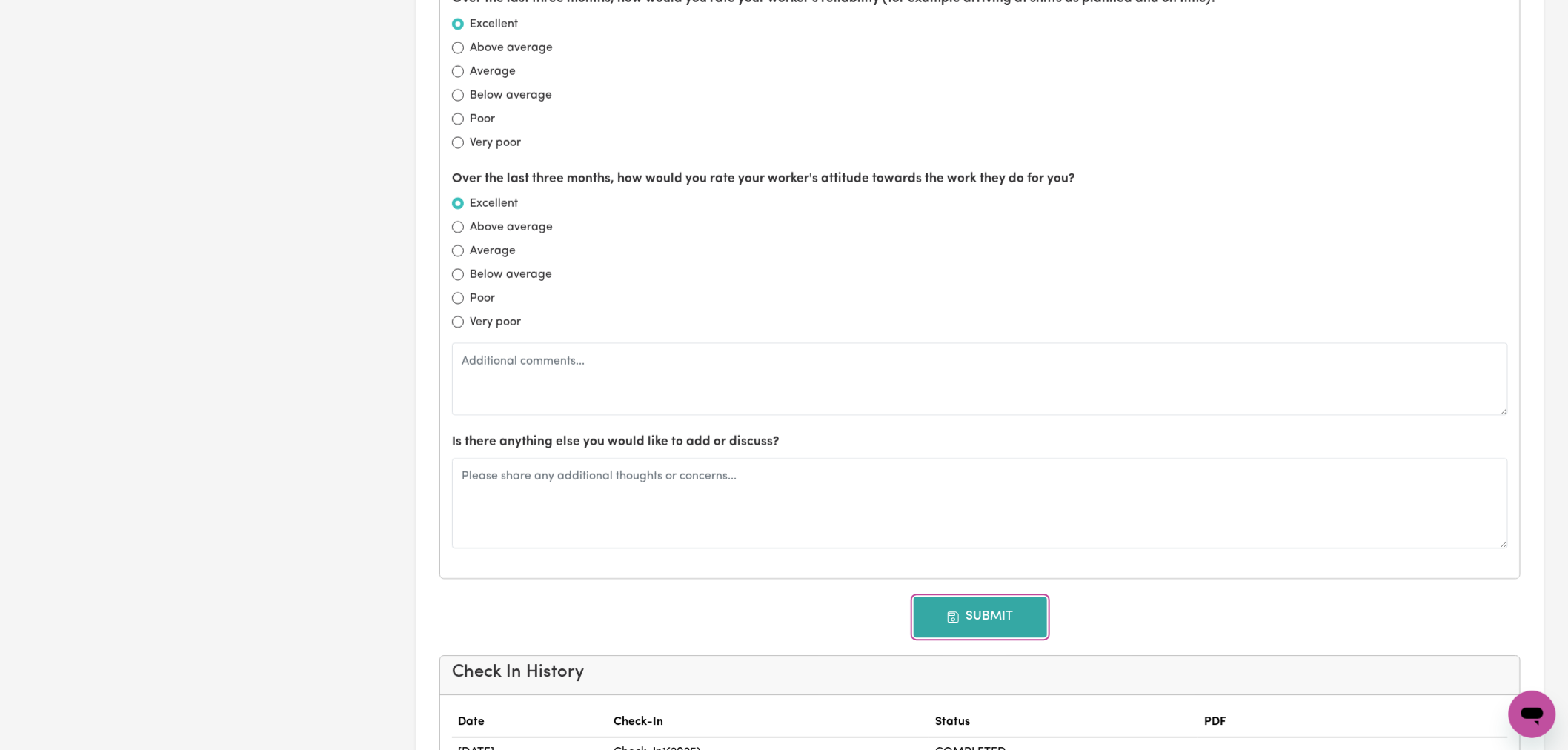
click at [989, 617] on button "Submit" at bounding box center [981, 616] width 133 height 40
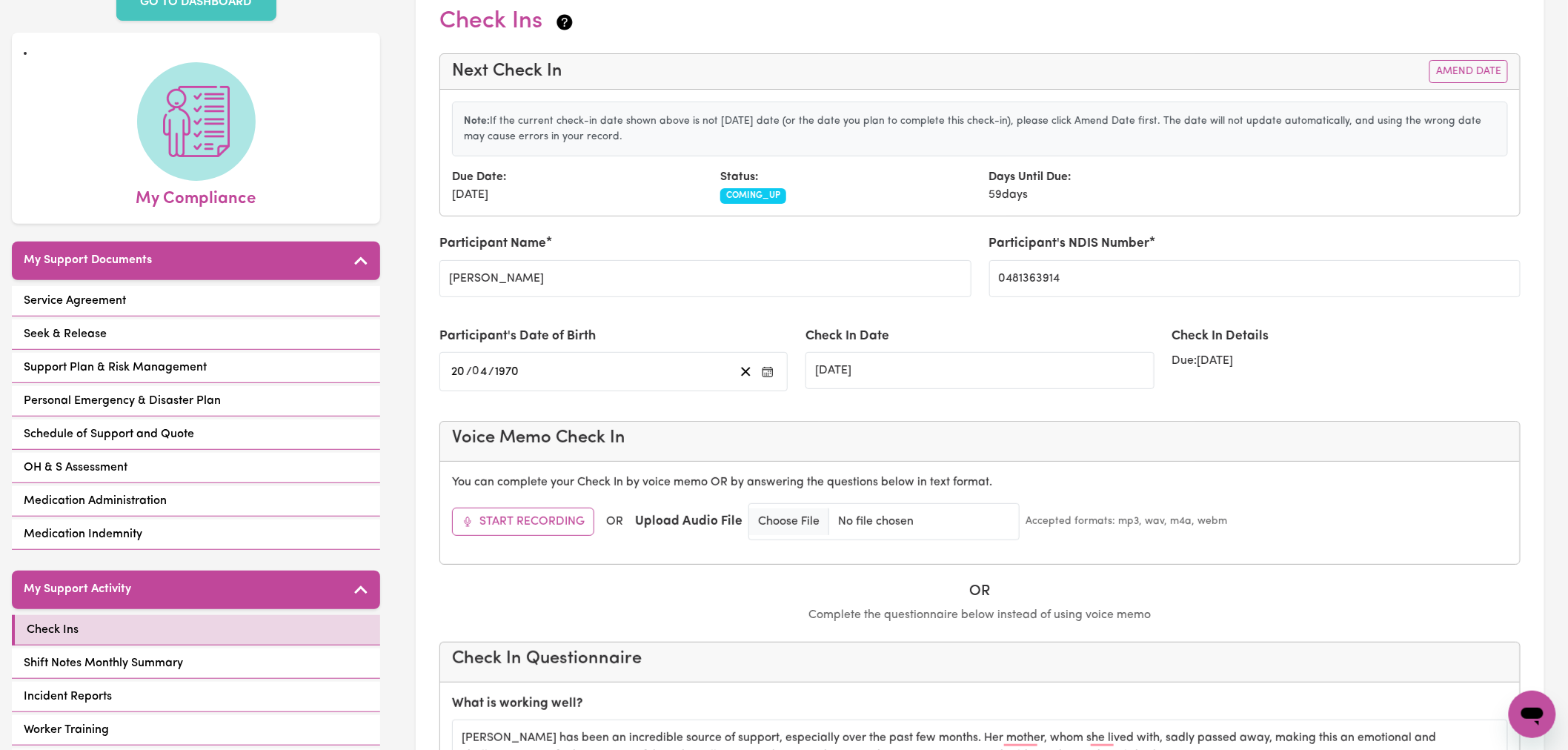
scroll to position [0, 0]
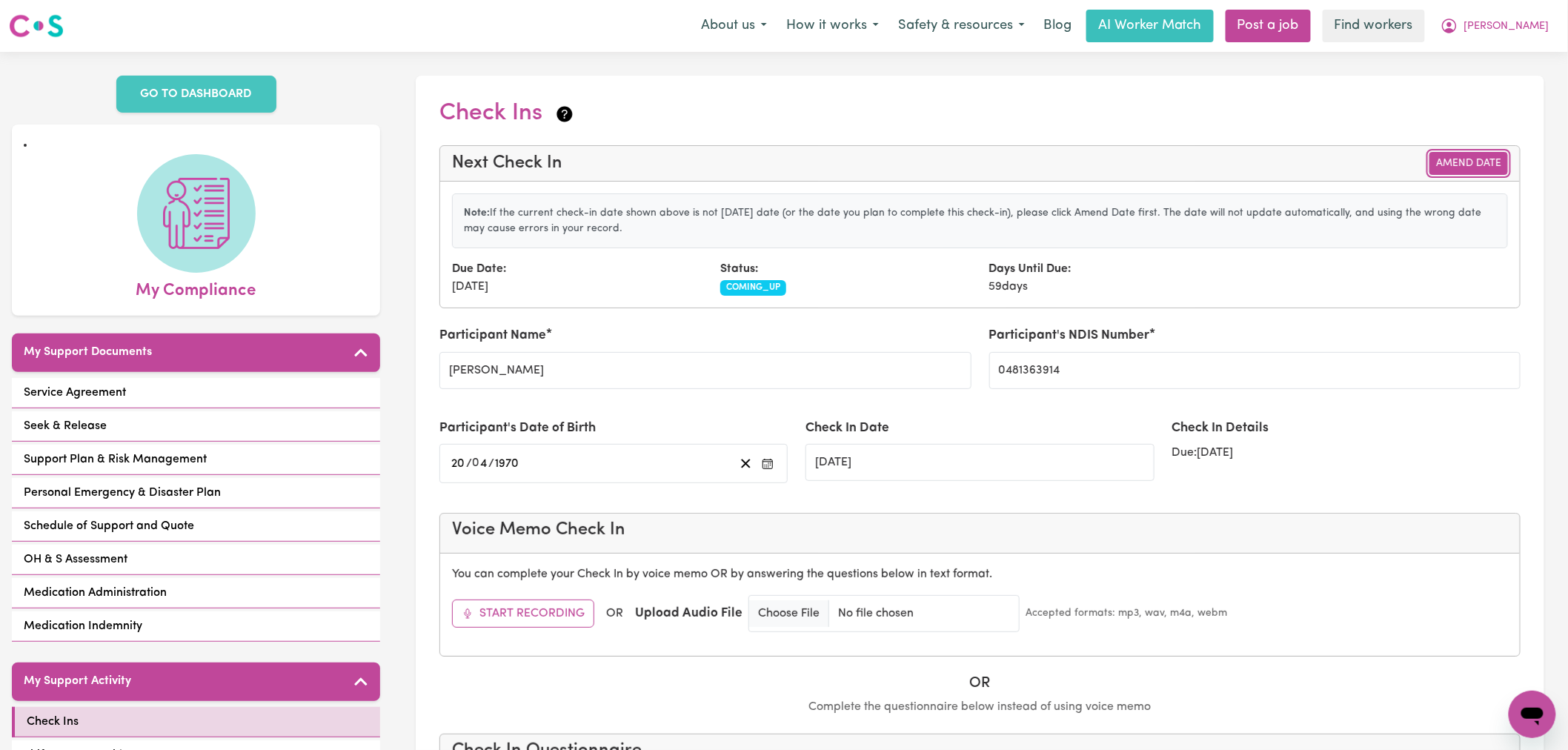
click at [1470, 168] on button "Amend Date" at bounding box center [1469, 164] width 79 height 23
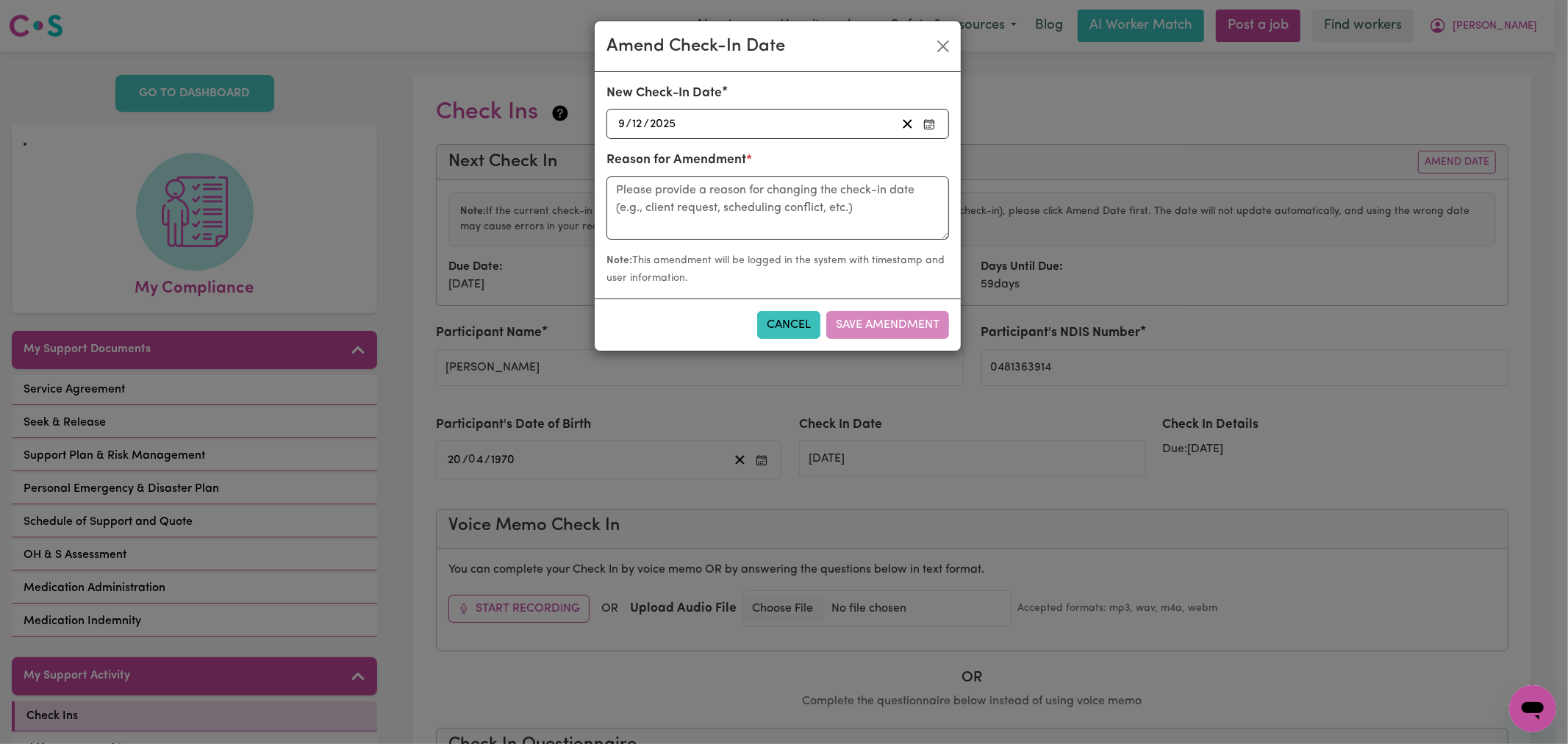
click at [929, 127] on icon "button" at bounding box center [929, 124] width 12 height 12
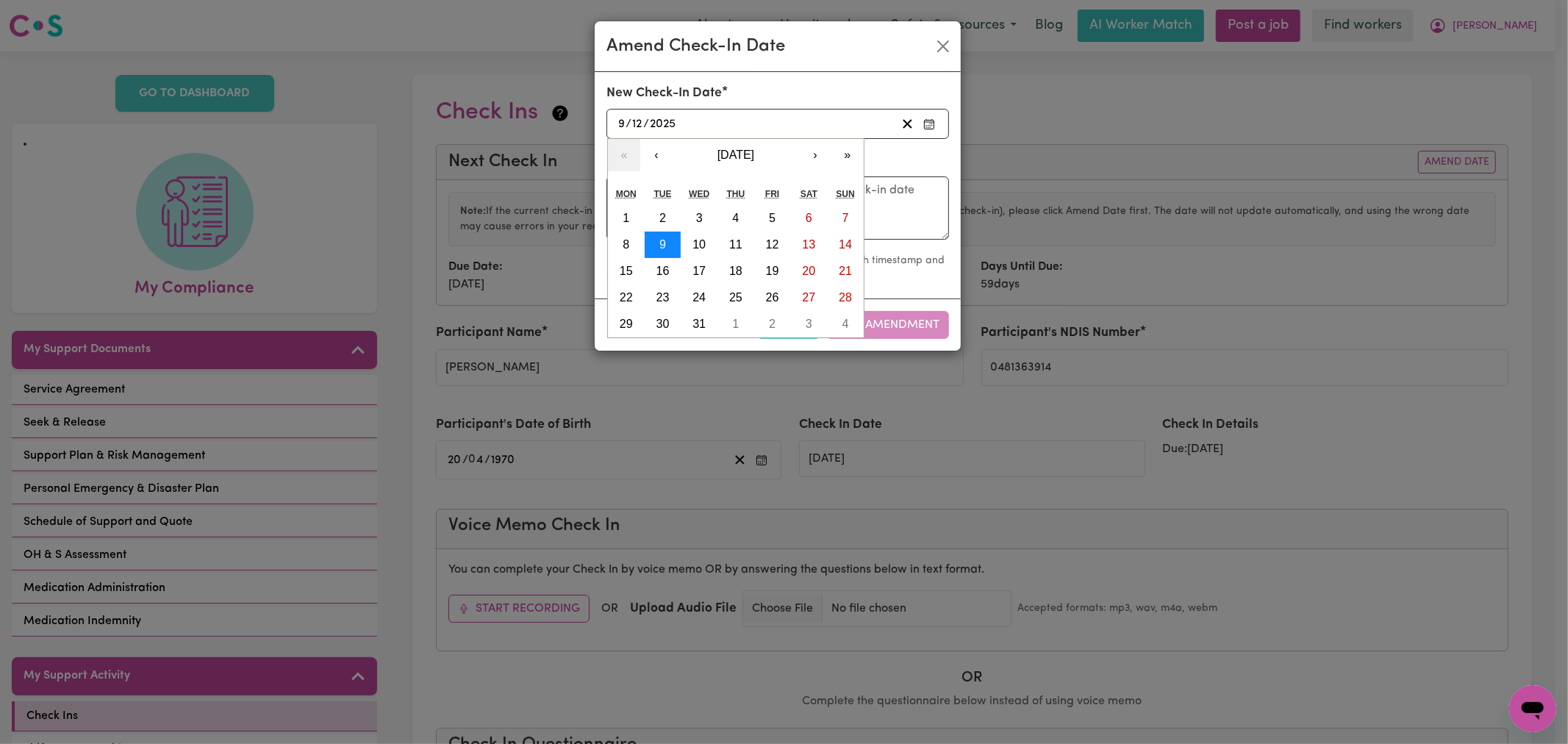
click at [666, 241] on button "9" at bounding box center [664, 245] width 37 height 27
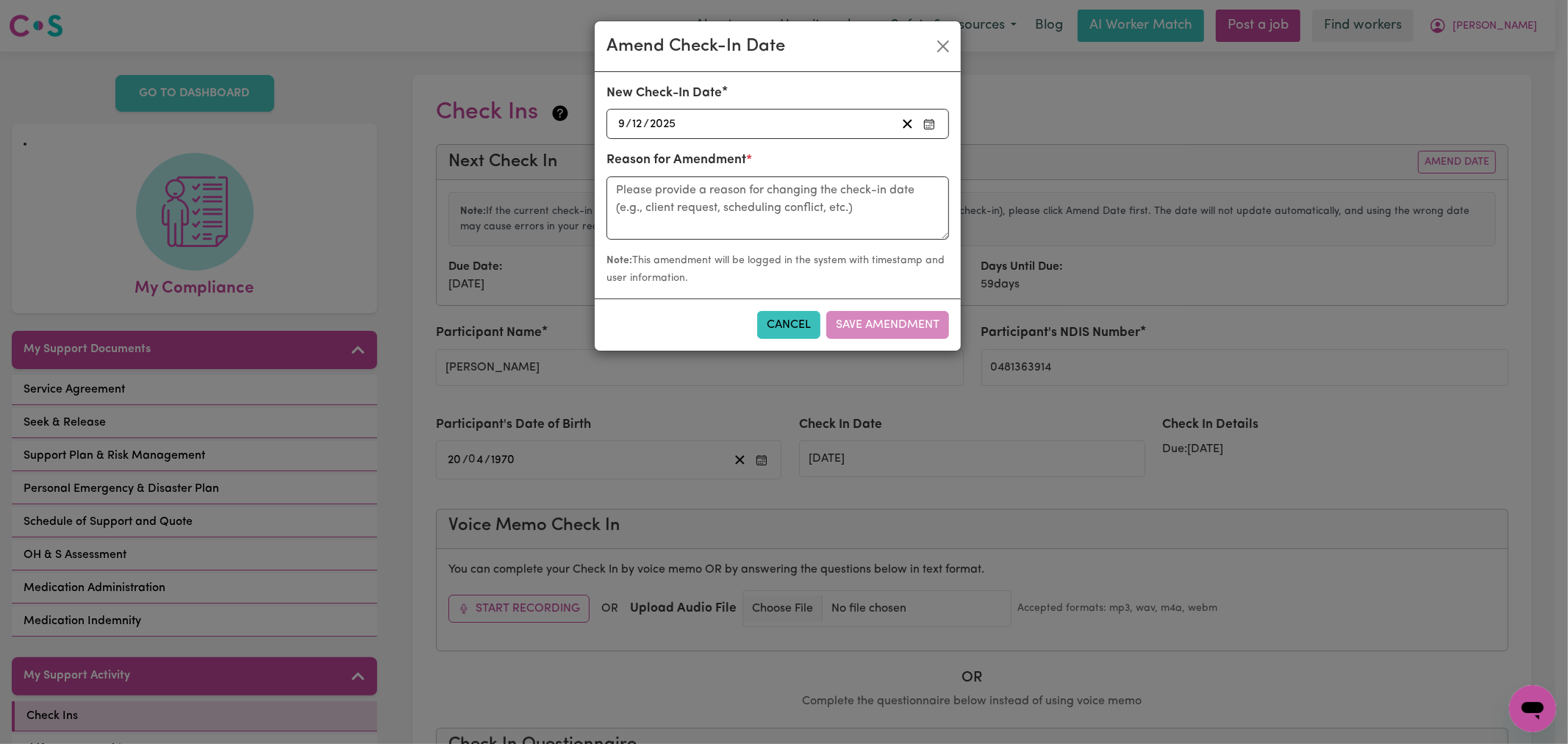
click at [932, 119] on icon "button" at bounding box center [929, 119] width 6 height 1
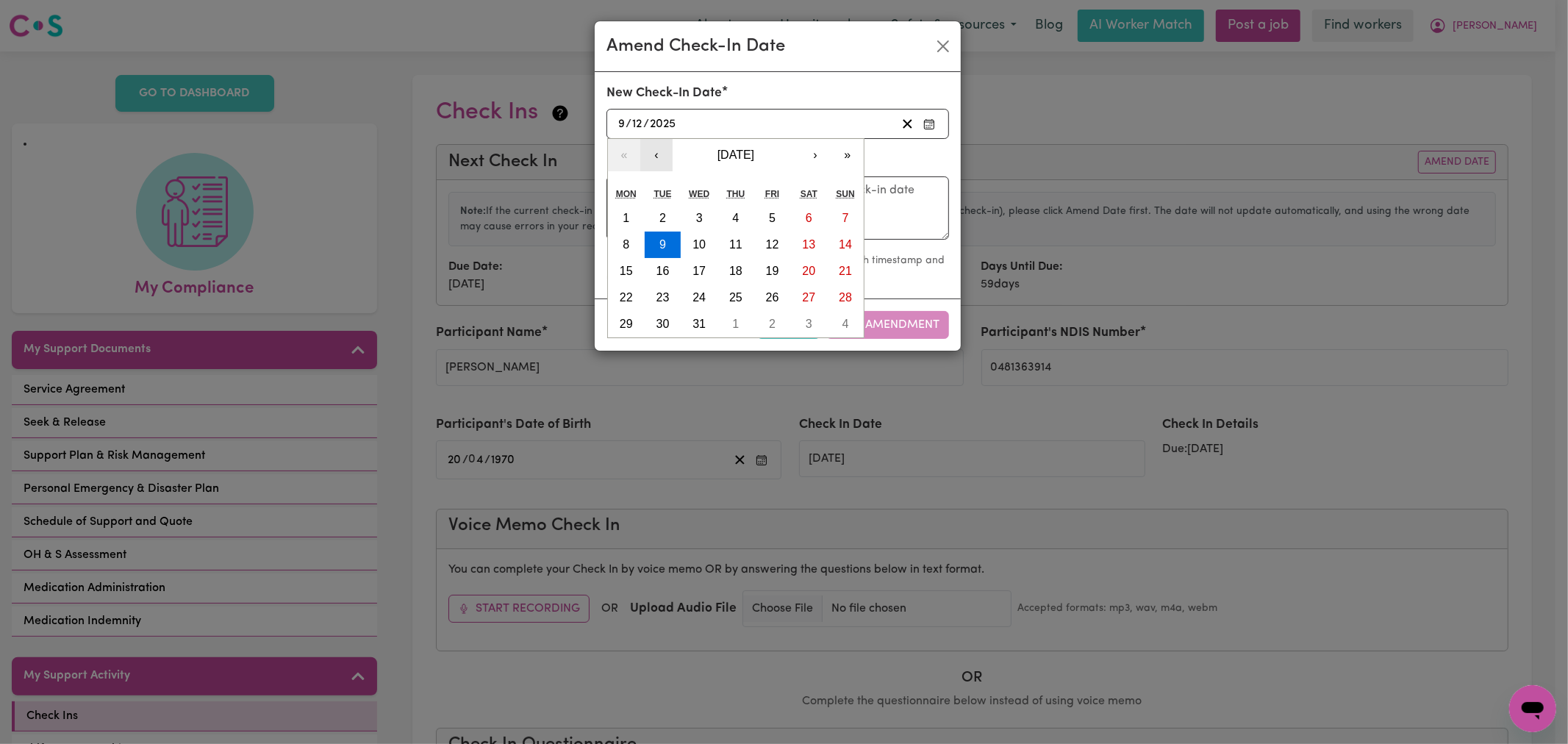
click at [662, 164] on button "‹" at bounding box center [656, 155] width 32 height 32
click at [781, 252] on button "10" at bounding box center [773, 245] width 37 height 27
type input "[DATE]"
type input "10"
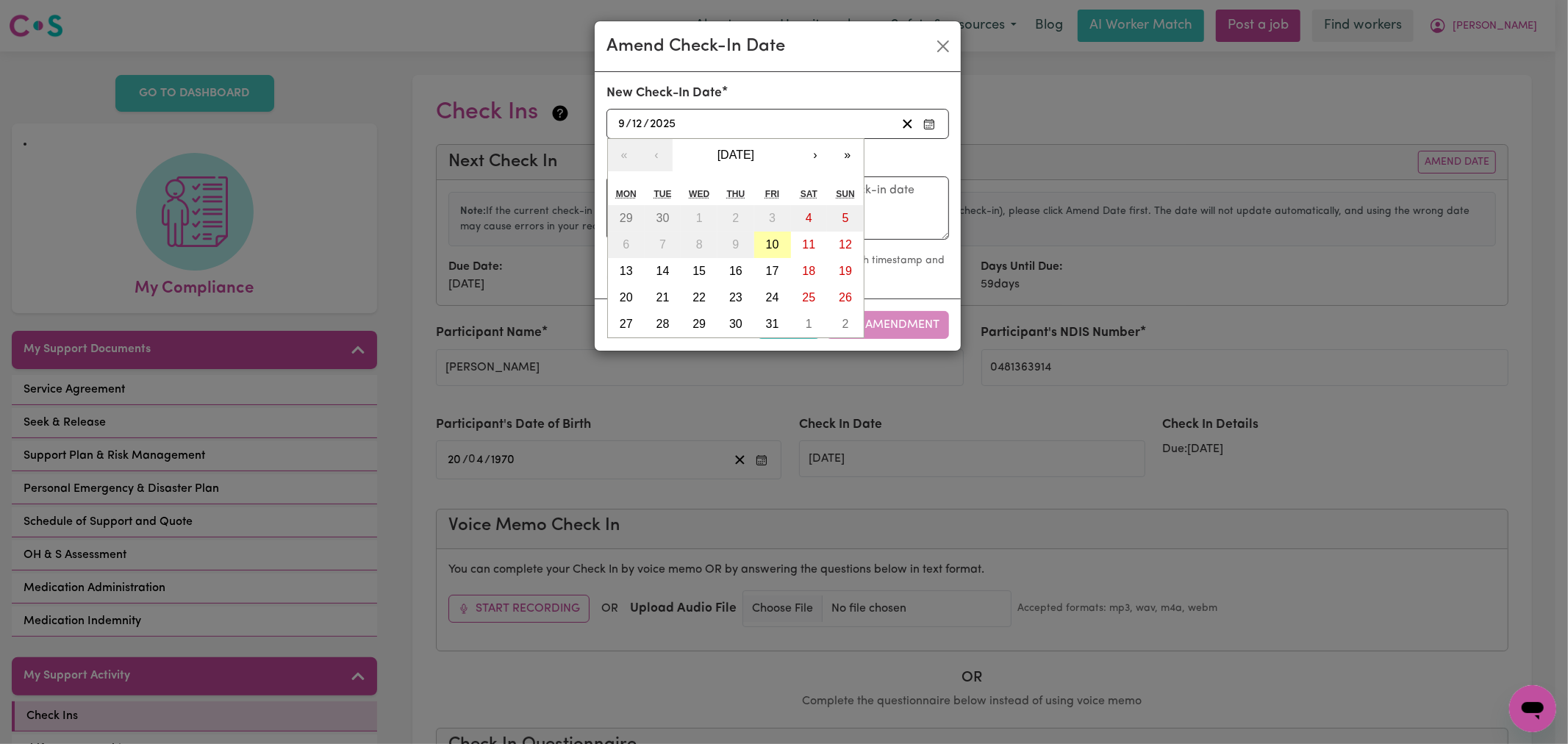
type input "10"
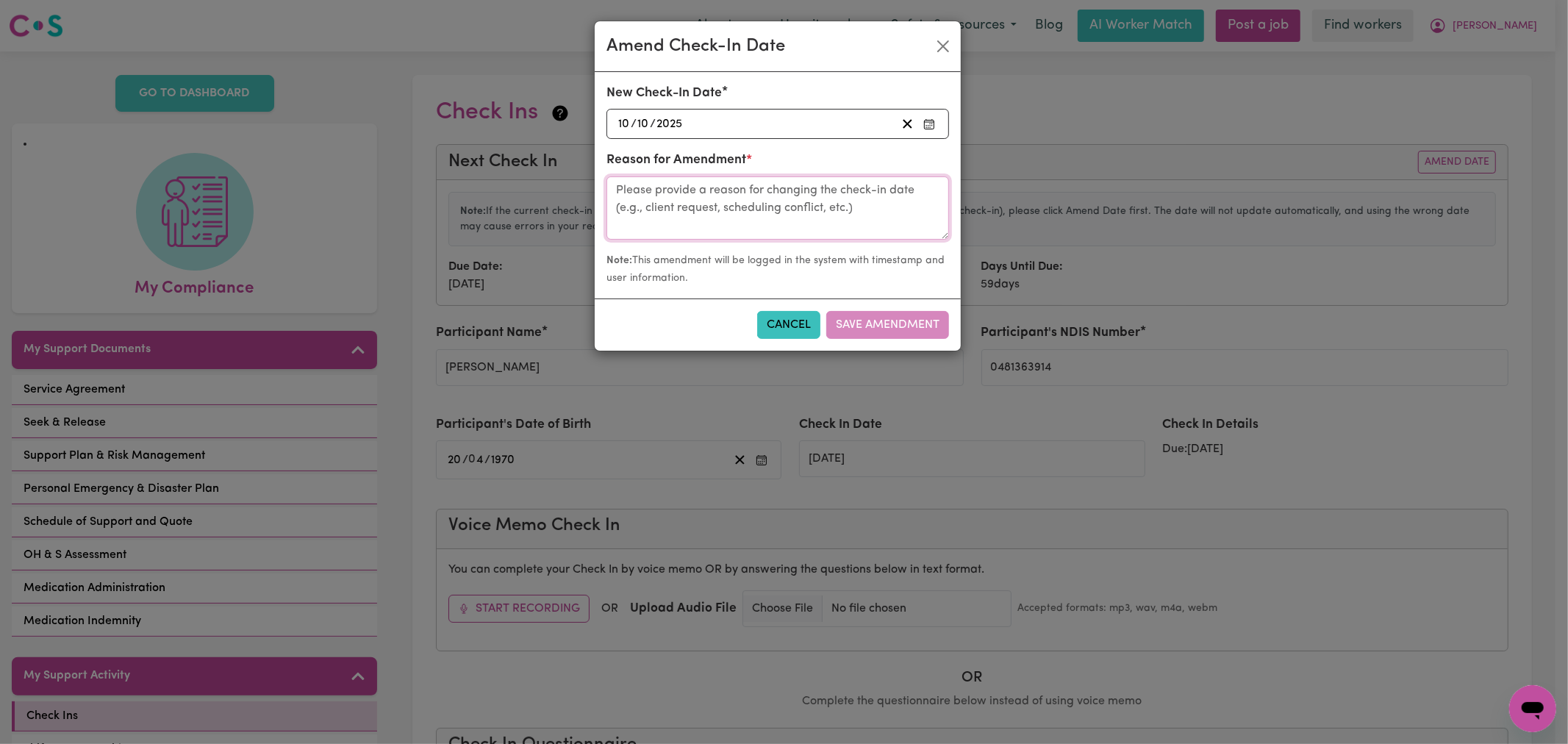
click at [773, 232] on textarea at bounding box center [778, 208] width 342 height 63
type textarea "[DATE]"
click at [916, 336] on button "Save Amendment" at bounding box center [887, 324] width 123 height 28
type input "[DATE]"
radio input "false"
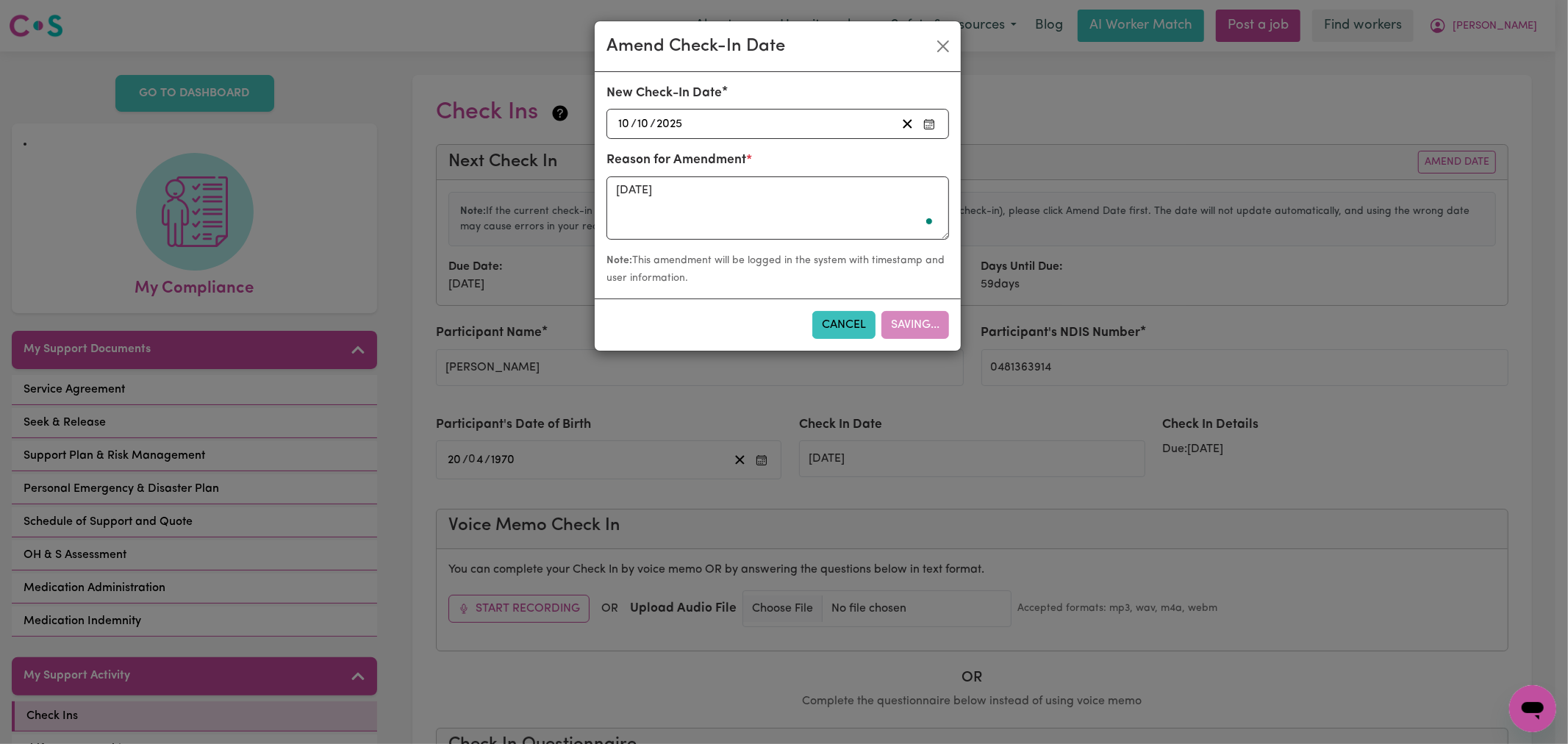
radio input "false"
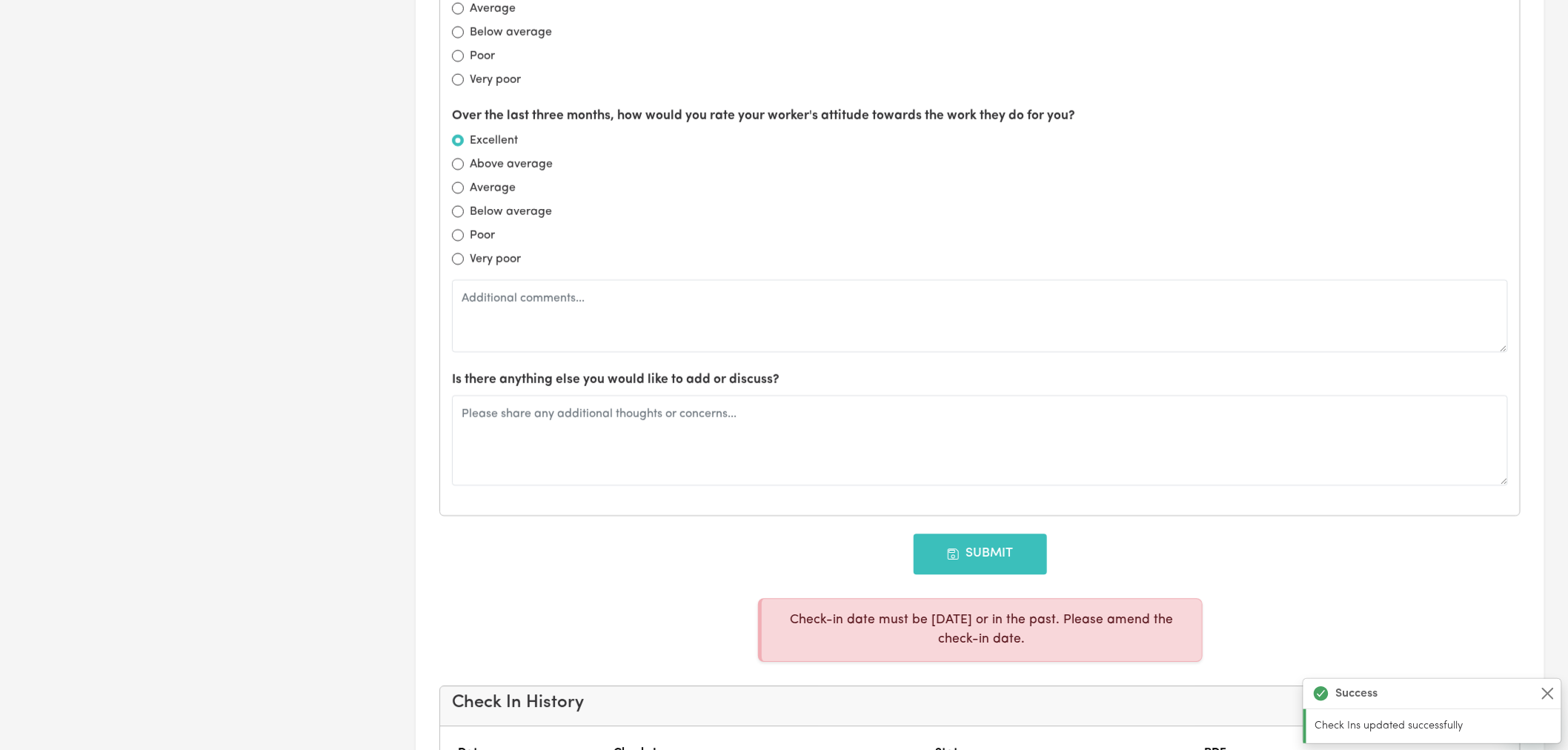
scroll to position [1893, 0]
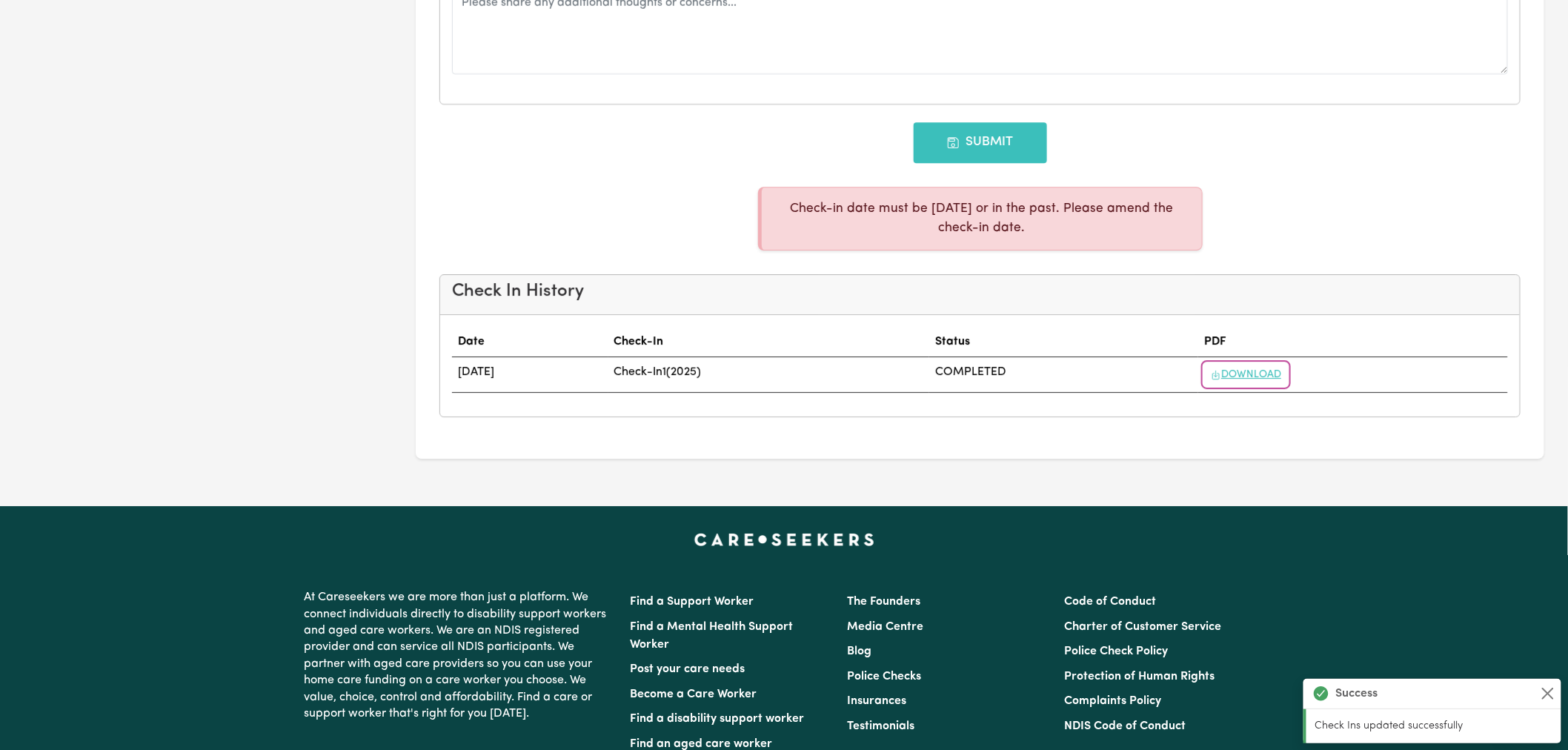
click at [1288, 386] on button "Download" at bounding box center [1246, 374] width 84 height 23
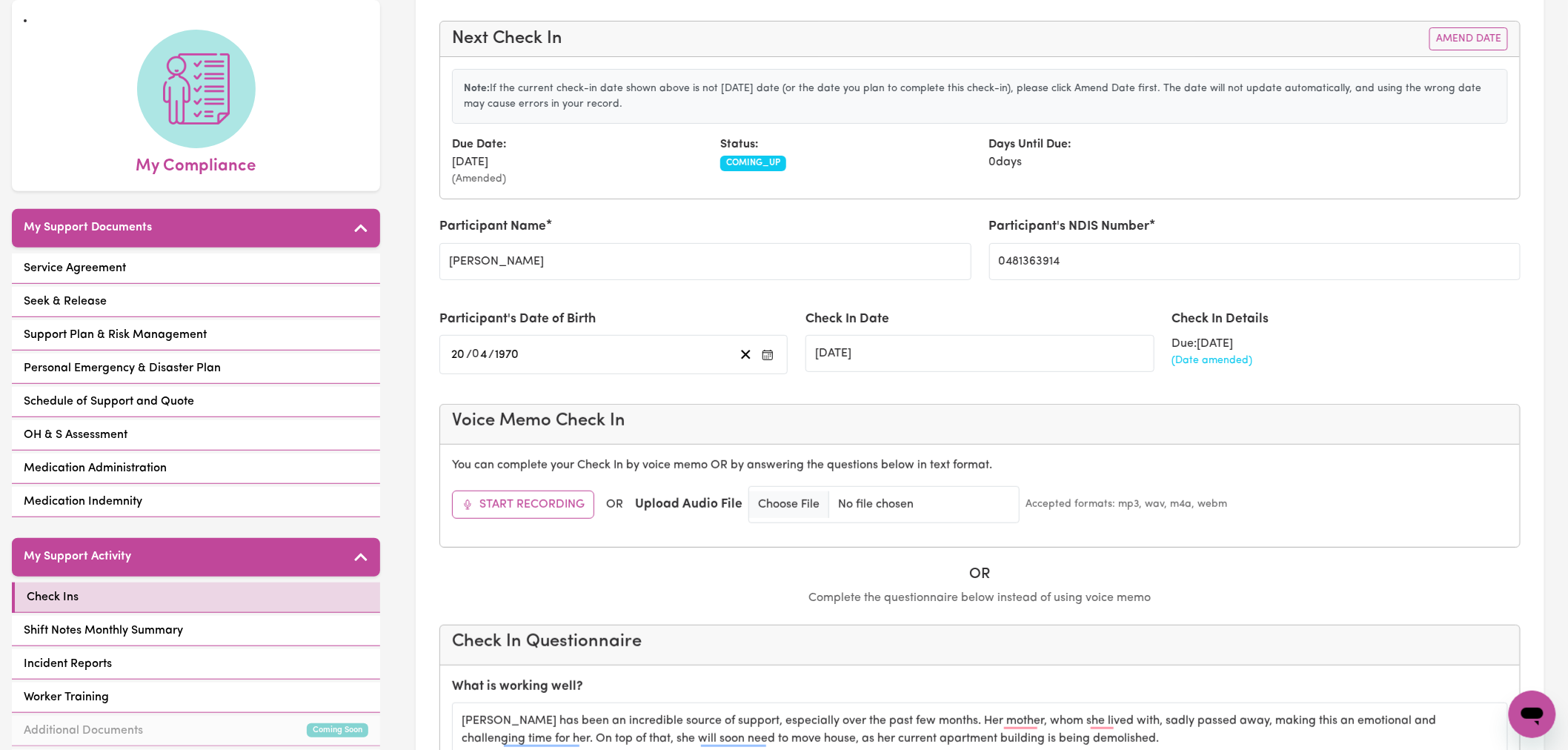
scroll to position [0, 0]
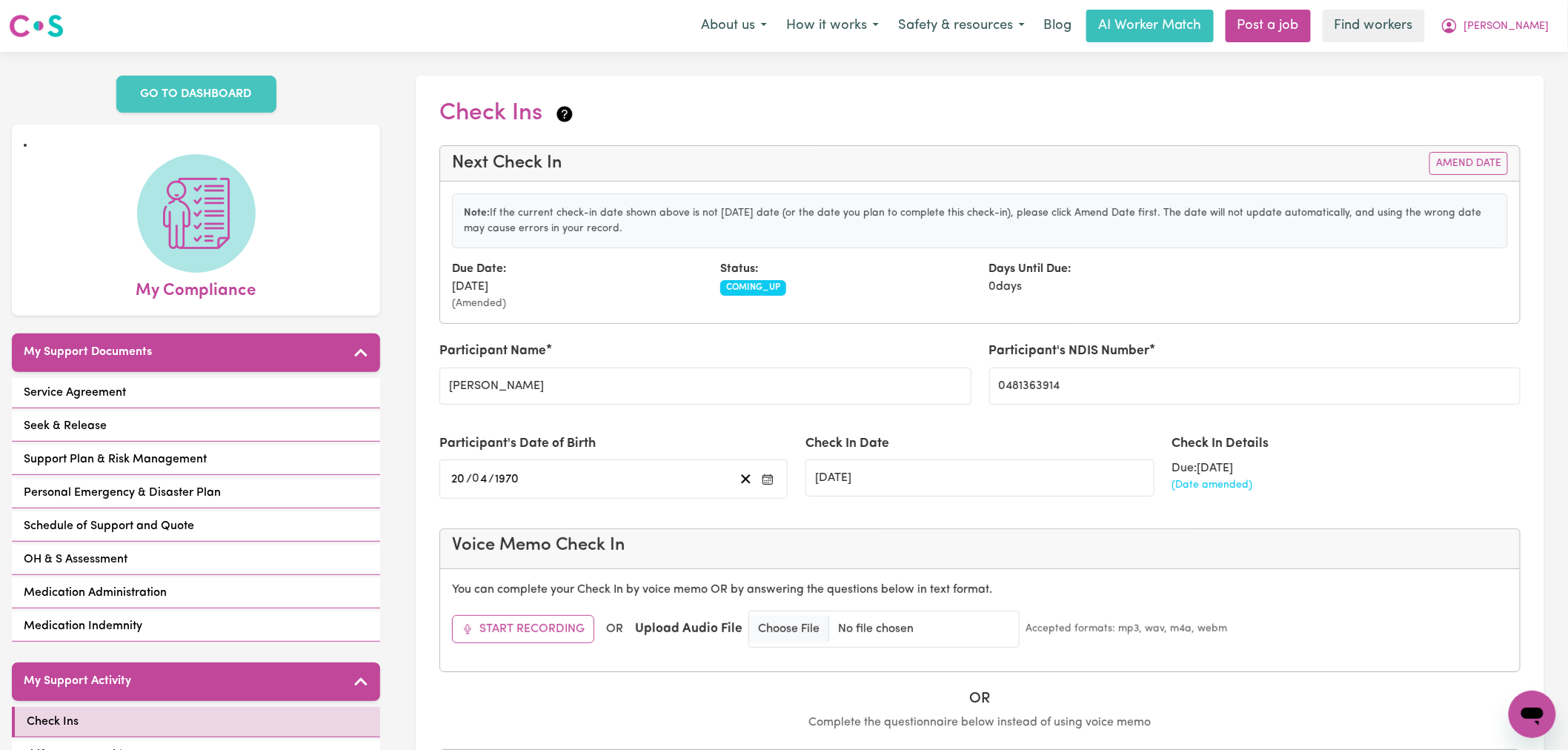
click at [1075, 286] on div "Days Until Due: 0 days" at bounding box center [1115, 286] width 269 height 51
click at [1470, 167] on button "Amend Date" at bounding box center [1469, 164] width 79 height 23
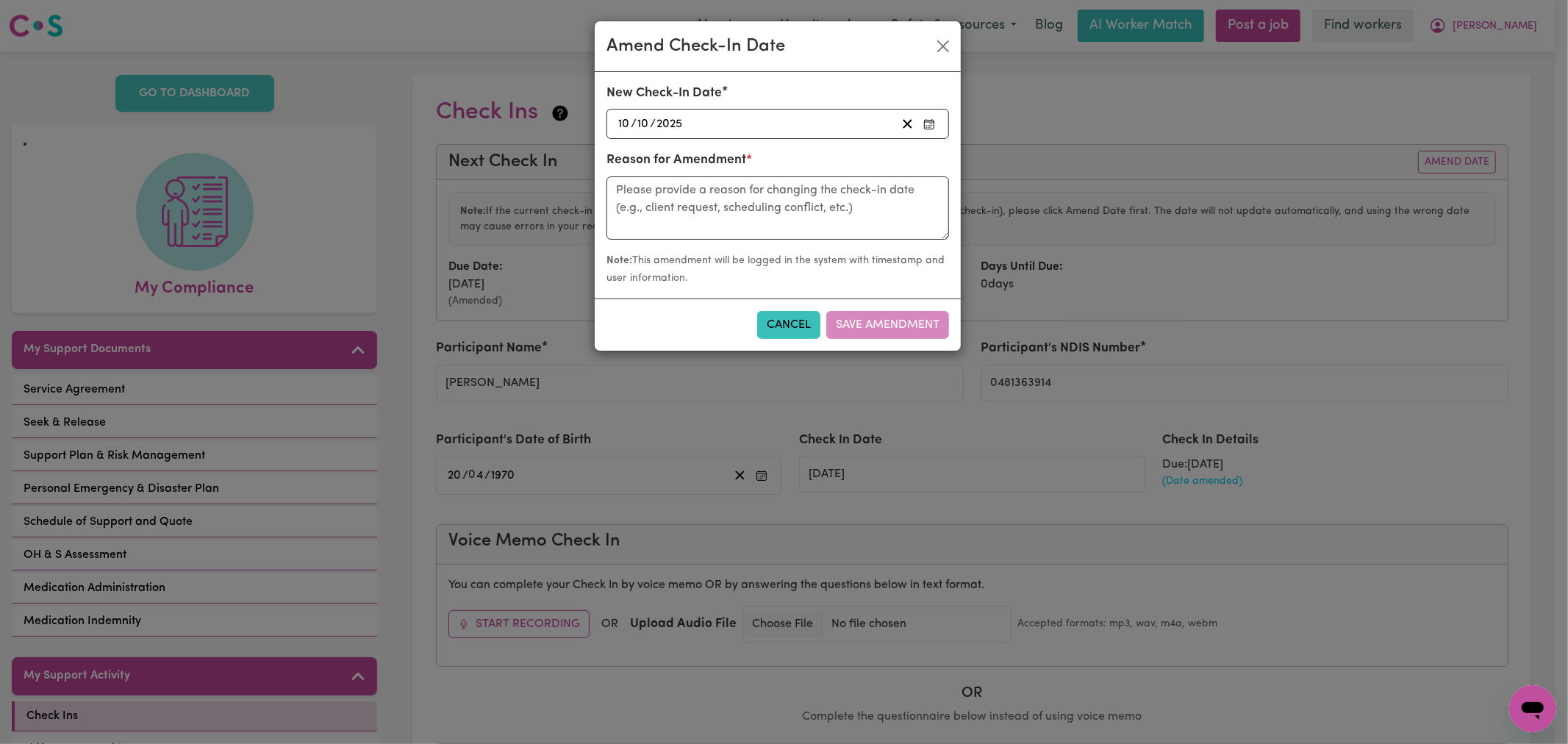
click at [924, 133] on button "button" at bounding box center [929, 123] width 20 height 20
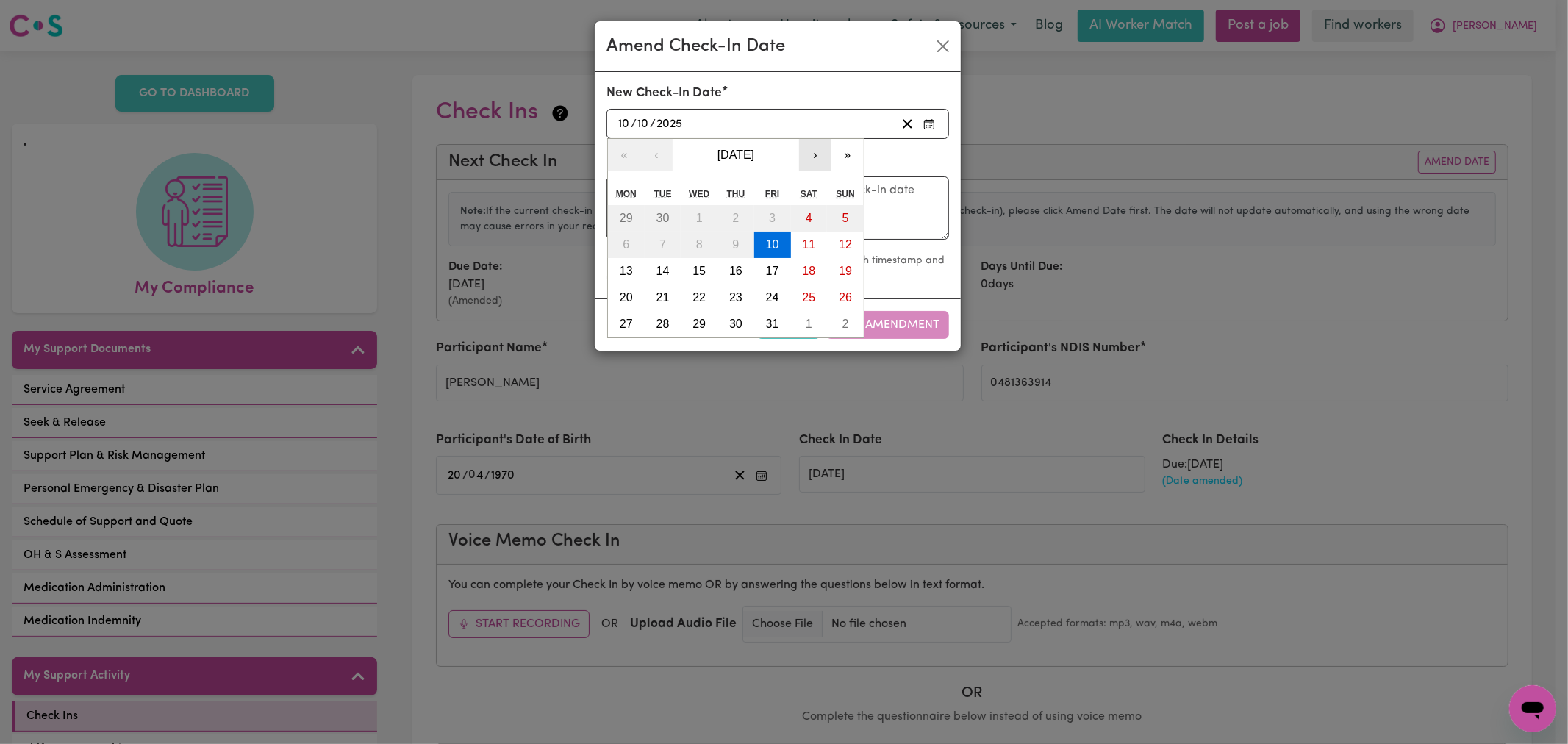
click at [827, 165] on button "›" at bounding box center [815, 155] width 32 height 32
click at [744, 245] on button "11" at bounding box center [736, 245] width 37 height 27
type input "[DATE]"
type input "11"
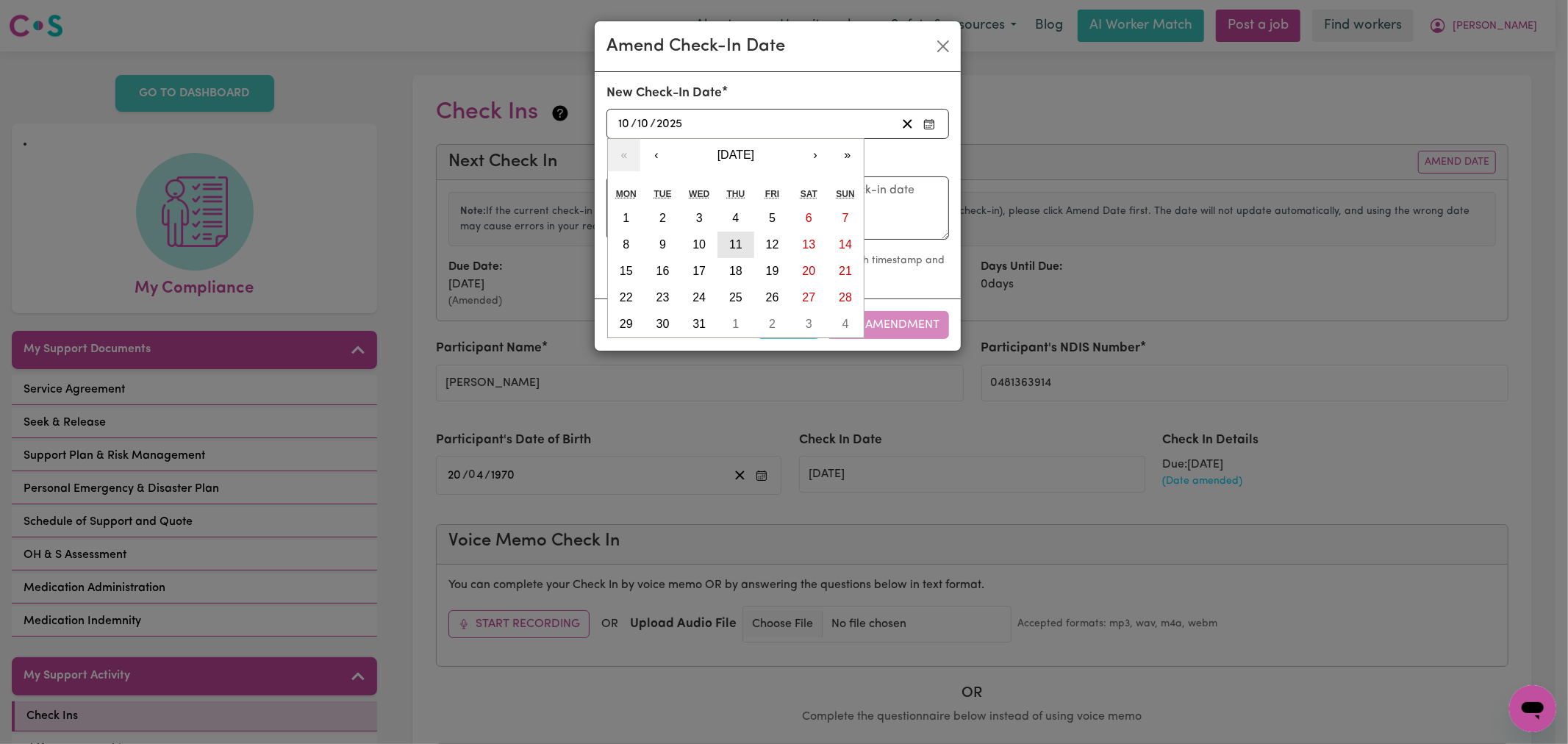
type input "12"
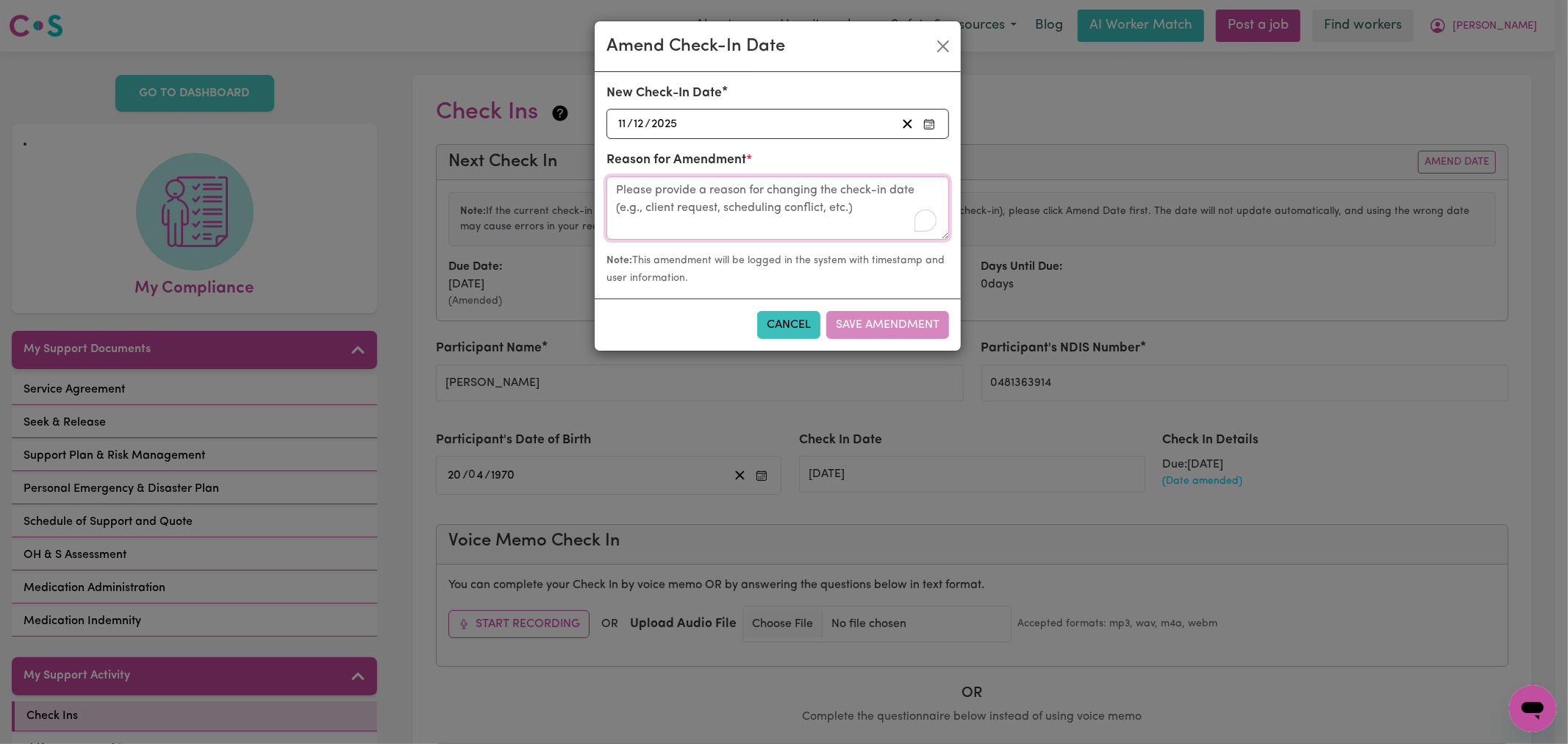
click at [811, 211] on textarea "To enrich screen reader interactions, please activate Accessibility in Grammarl…" at bounding box center [778, 208] width 342 height 63
click at [872, 329] on div "Cancel Save Amendment" at bounding box center [778, 324] width 366 height 52
click at [748, 222] on textarea "To enrich screen reader interactions, please activate Accessibility in Grammarl…" at bounding box center [778, 208] width 342 height 63
type textarea "needs to be changed"
click at [919, 322] on button "Save Amendment" at bounding box center [887, 324] width 123 height 28
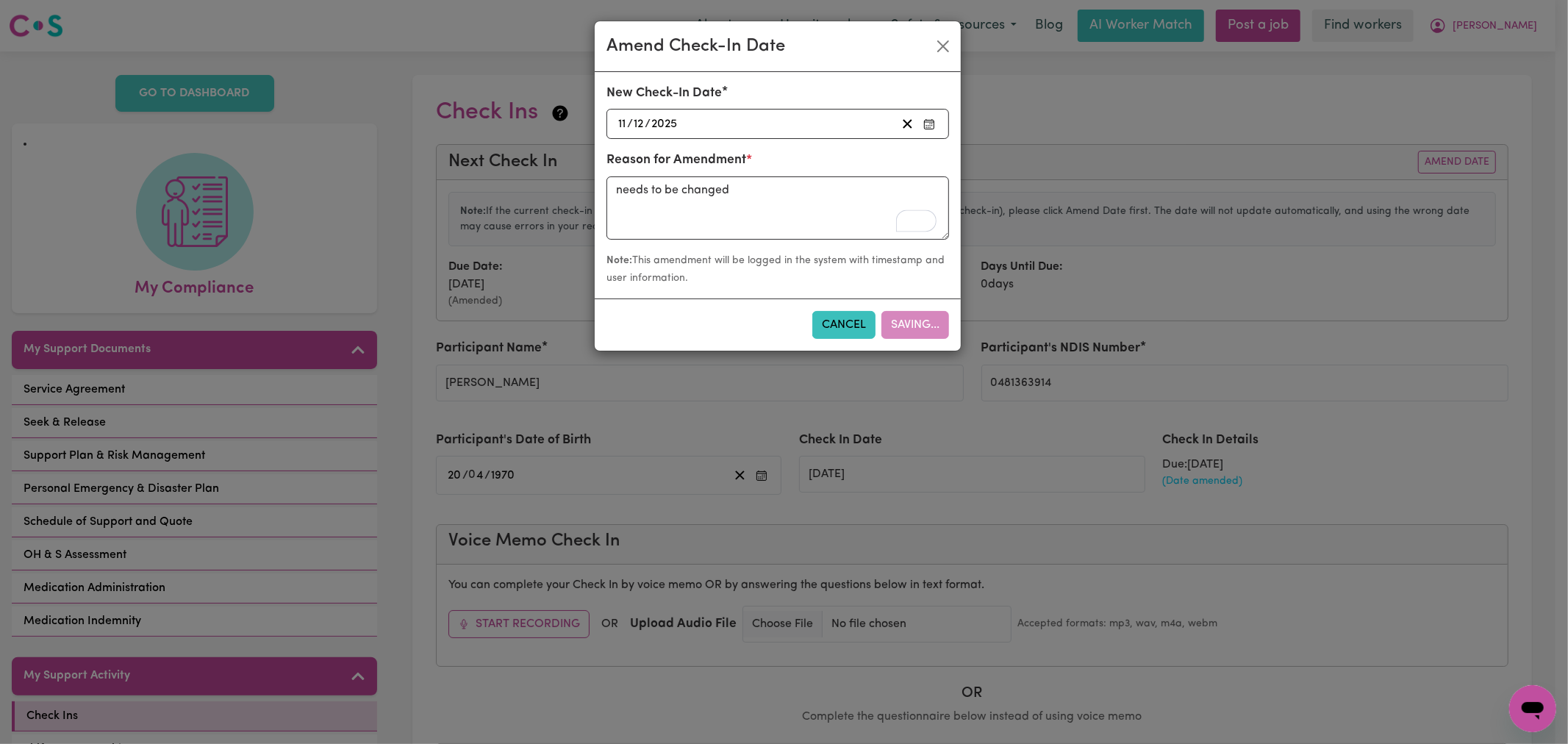
type input "[DATE]"
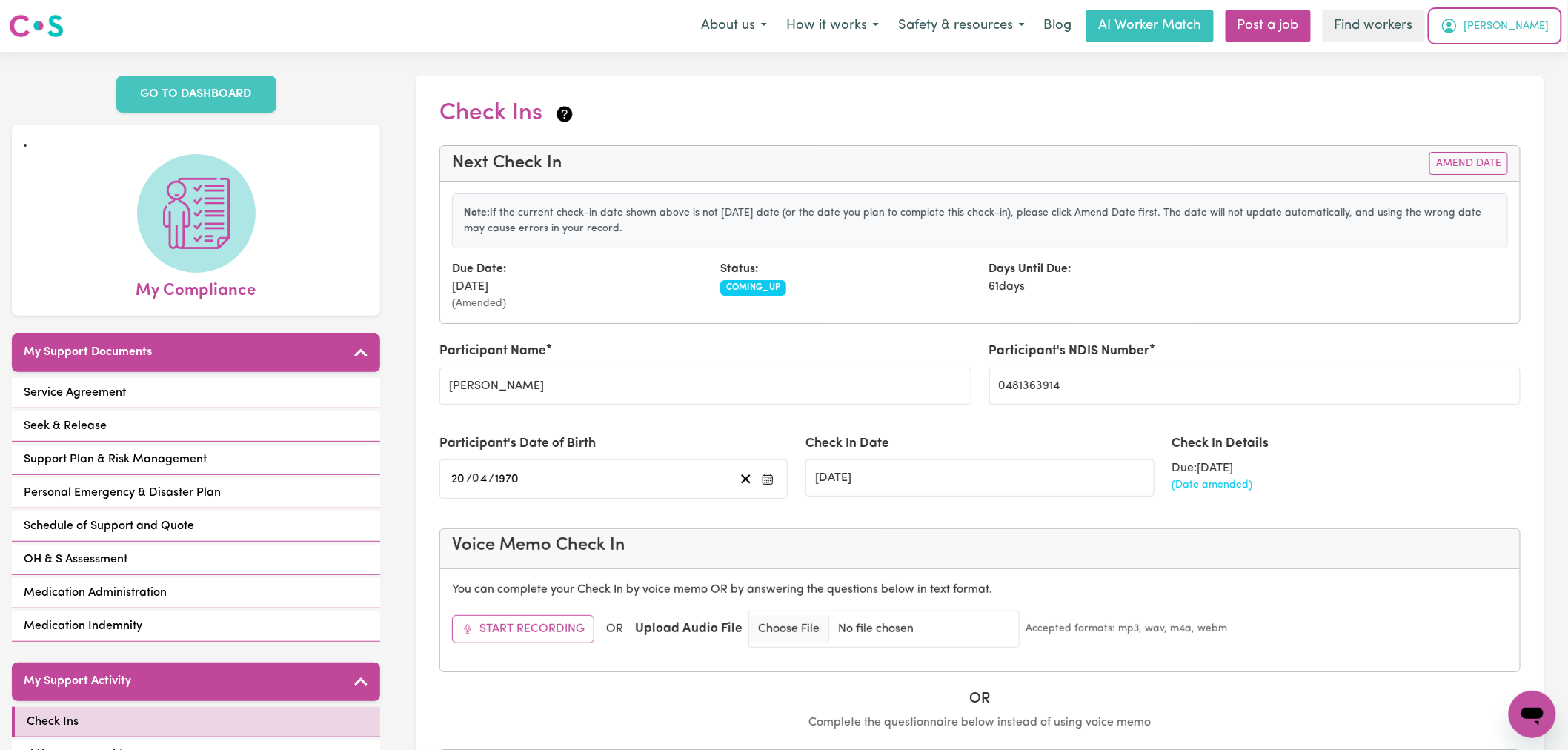
click at [1530, 18] on button "[PERSON_NAME]" at bounding box center [1495, 26] width 129 height 31
click at [1506, 84] on link "Logout" at bounding box center [1500, 85] width 117 height 28
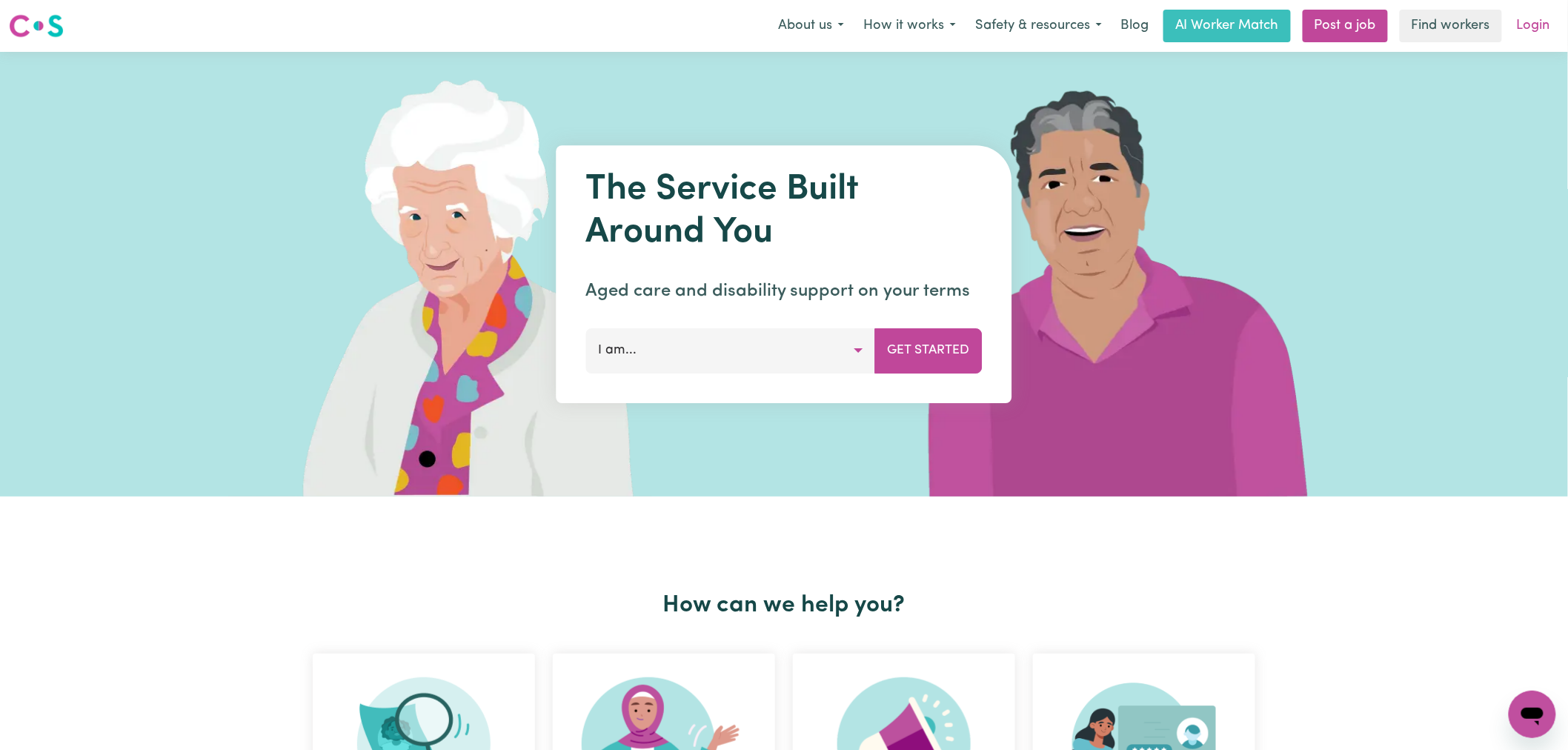
click at [1542, 27] on link "Login" at bounding box center [1533, 26] width 51 height 33
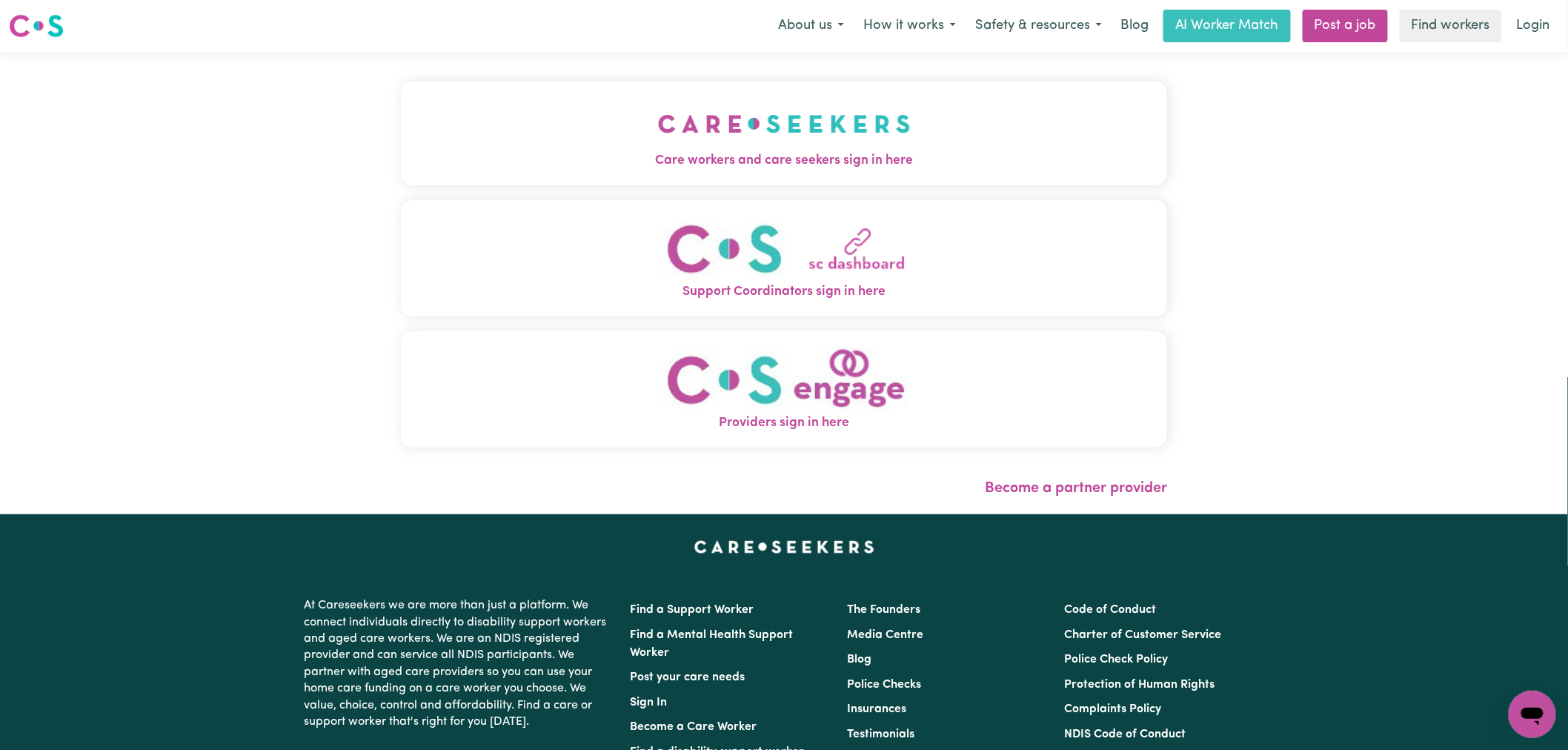
click at [741, 162] on span "Care workers and care seekers sign in here" at bounding box center [784, 161] width 767 height 20
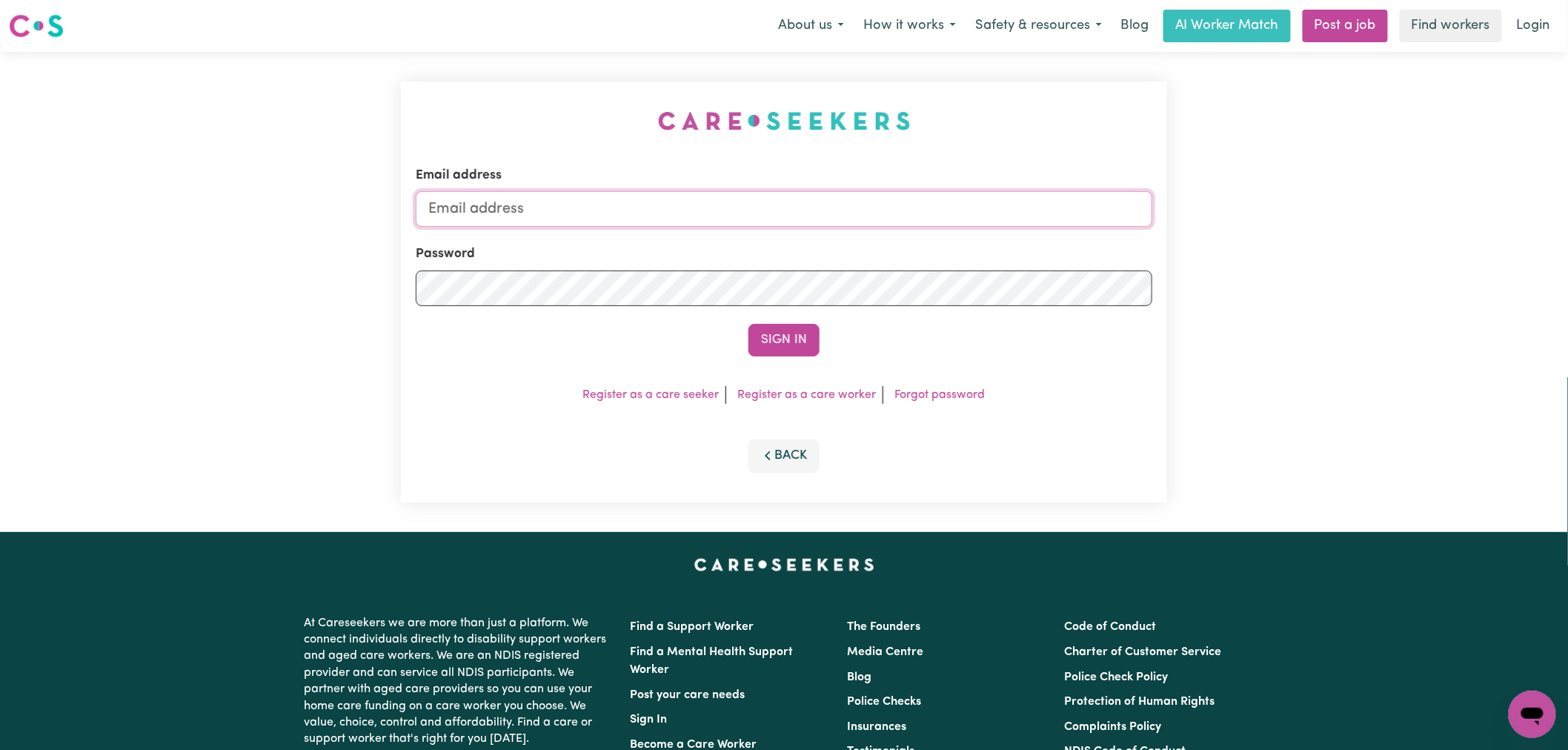
type input "[PERSON_NAME][EMAIL_ADDRESS][DOMAIN_NAME]"
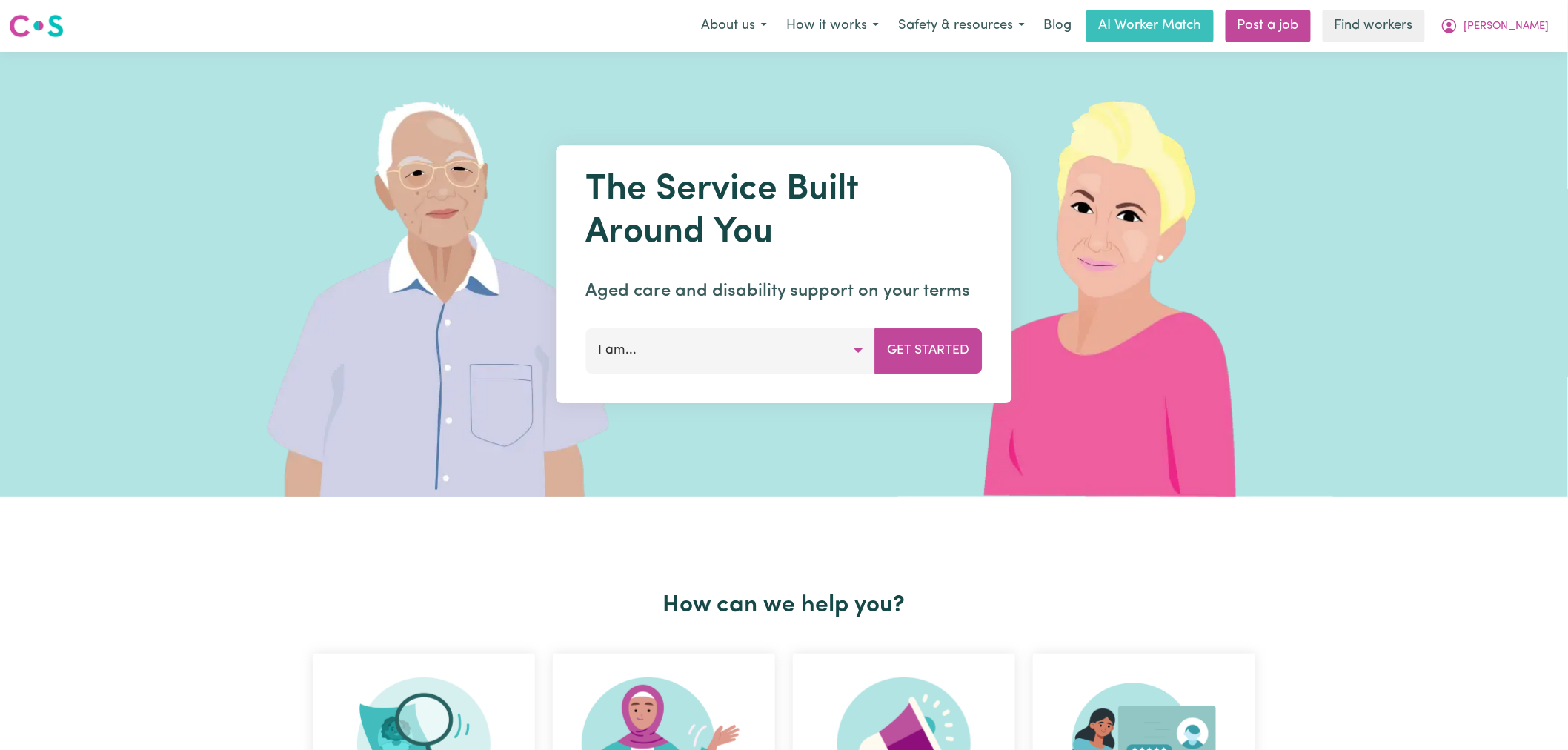
click at [1538, 23] on span "[PERSON_NAME]" at bounding box center [1506, 27] width 85 height 16
click at [1509, 92] on link "Logout" at bounding box center [1500, 85] width 117 height 28
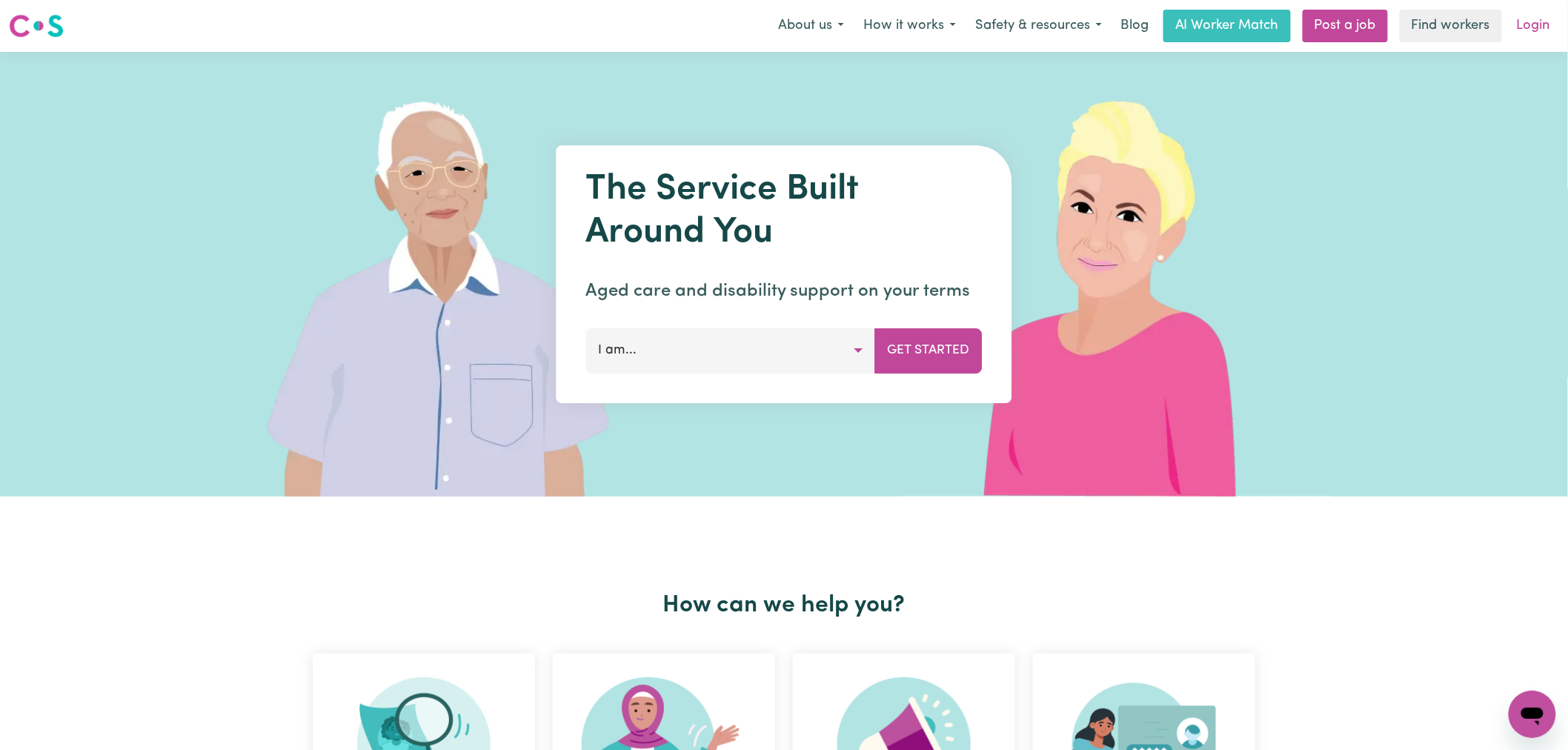
click at [1539, 32] on link "Login" at bounding box center [1533, 26] width 51 height 33
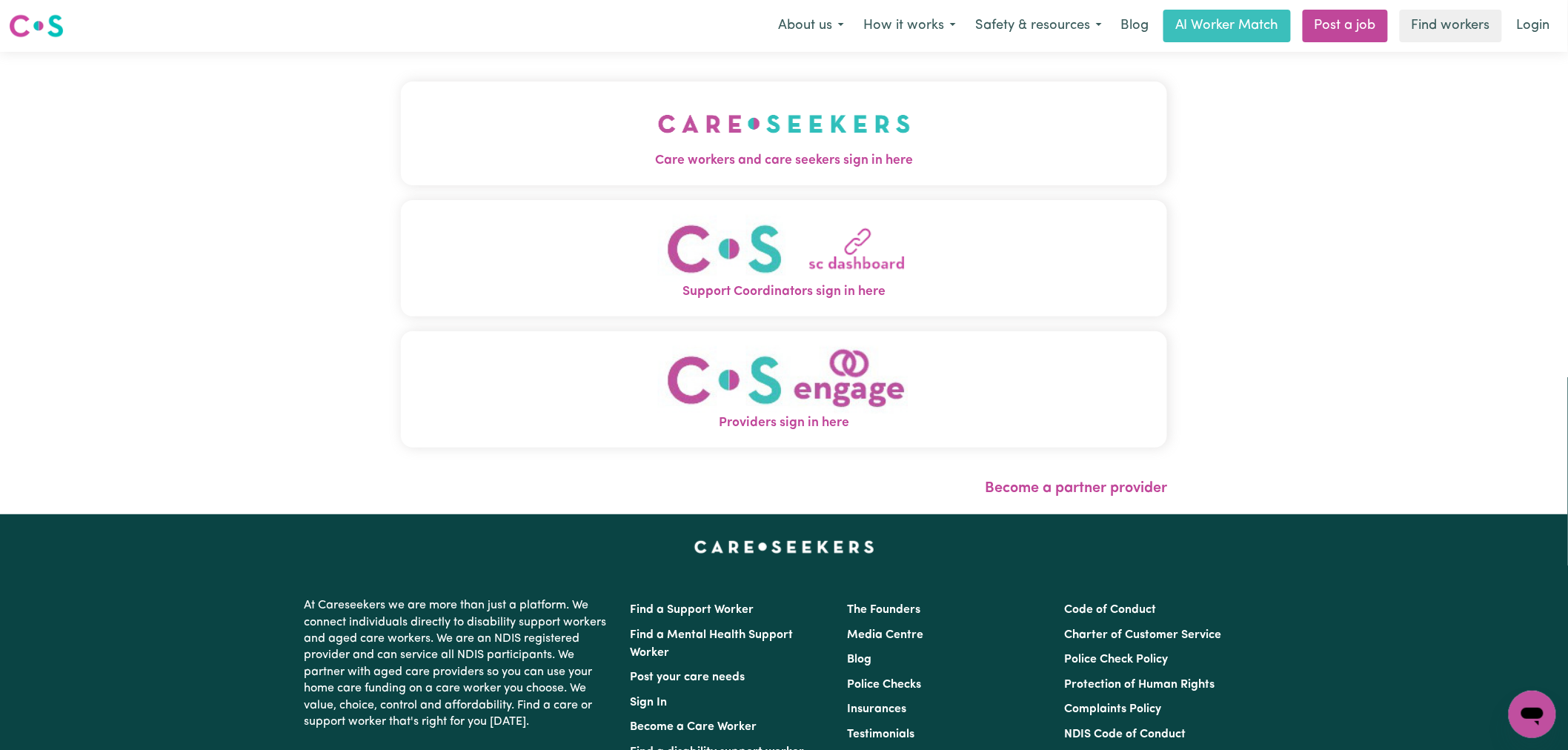
click at [783, 168] on span "Care workers and care seekers sign in here" at bounding box center [784, 161] width 767 height 20
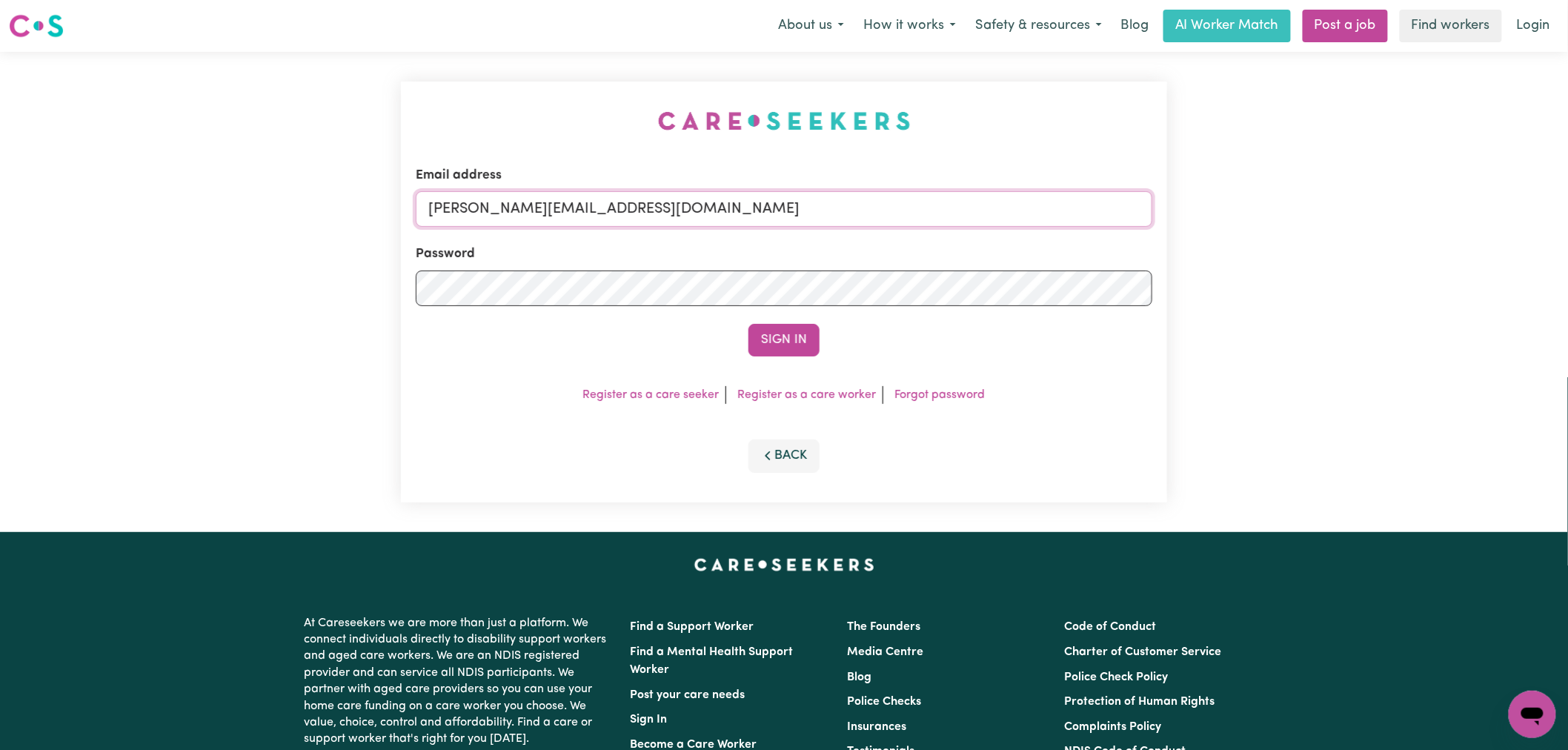
click at [724, 211] on input "[PERSON_NAME][EMAIL_ADDRESS][DOMAIN_NAME]" at bounding box center [784, 209] width 736 height 36
click at [650, 211] on input "[PERSON_NAME][EMAIL_ADDRESS][DOMAIN_NAME]" at bounding box center [784, 209] width 736 height 36
click at [800, 209] on input "[PERSON_NAME][EMAIL_ADDRESS][DOMAIN_NAME]" at bounding box center [784, 209] width 736 height 36
click at [615, 223] on input "[PERSON_NAME][EMAIL_ADDRESS][DOMAIN_NAME]" at bounding box center [784, 209] width 736 height 36
drag, startPoint x: 783, startPoint y: 216, endPoint x: 506, endPoint y: 215, distance: 277.0
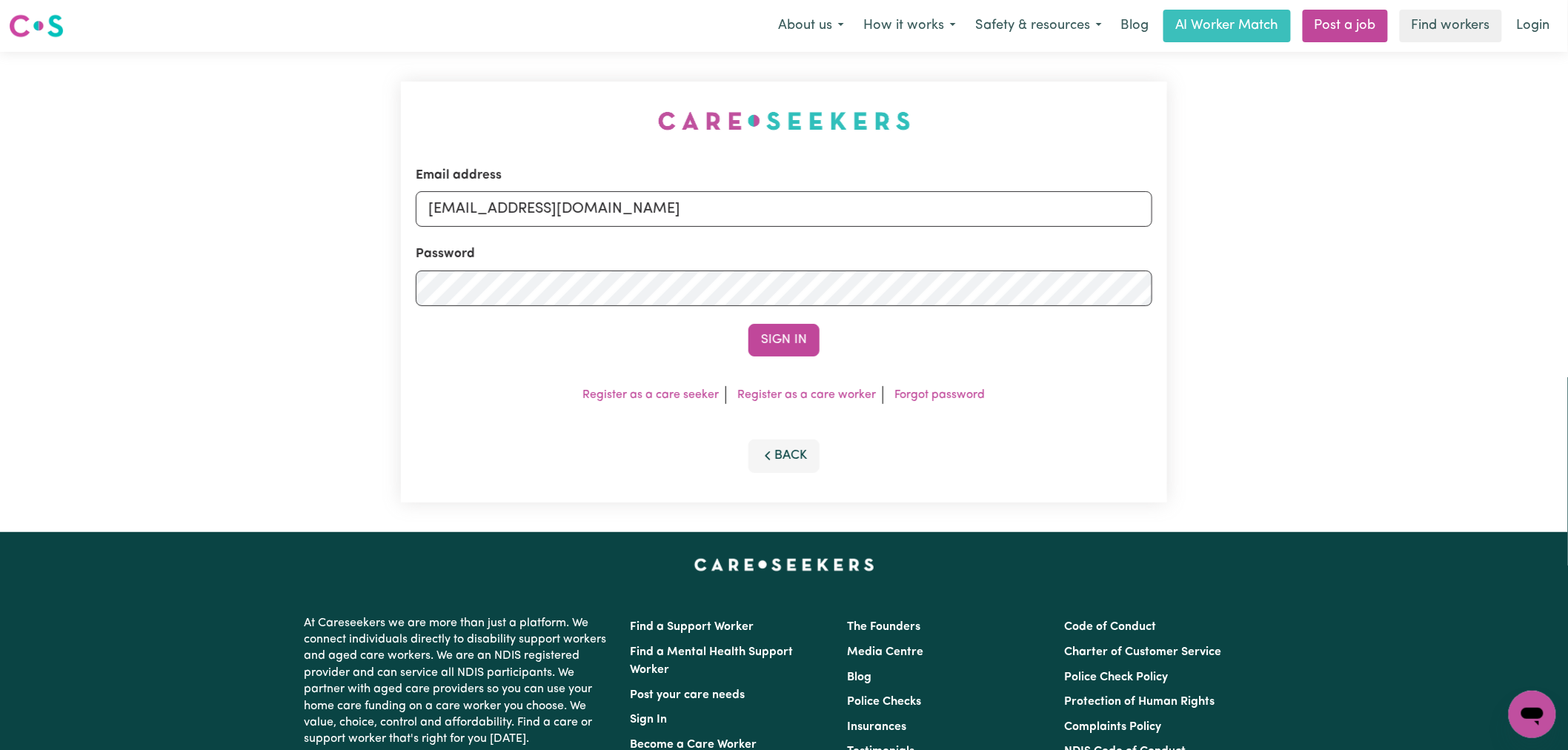
click at [506, 215] on input "superuser~sanjalovrakovicJC@careseekers.com.au" at bounding box center [784, 209] width 736 height 36
type input "superuser~sanjalovrakovicJC@careseekers.com.au"
click at [749, 324] on button "Sign In" at bounding box center [784, 340] width 71 height 33
